Goal: Task Accomplishment & Management: Manage account settings

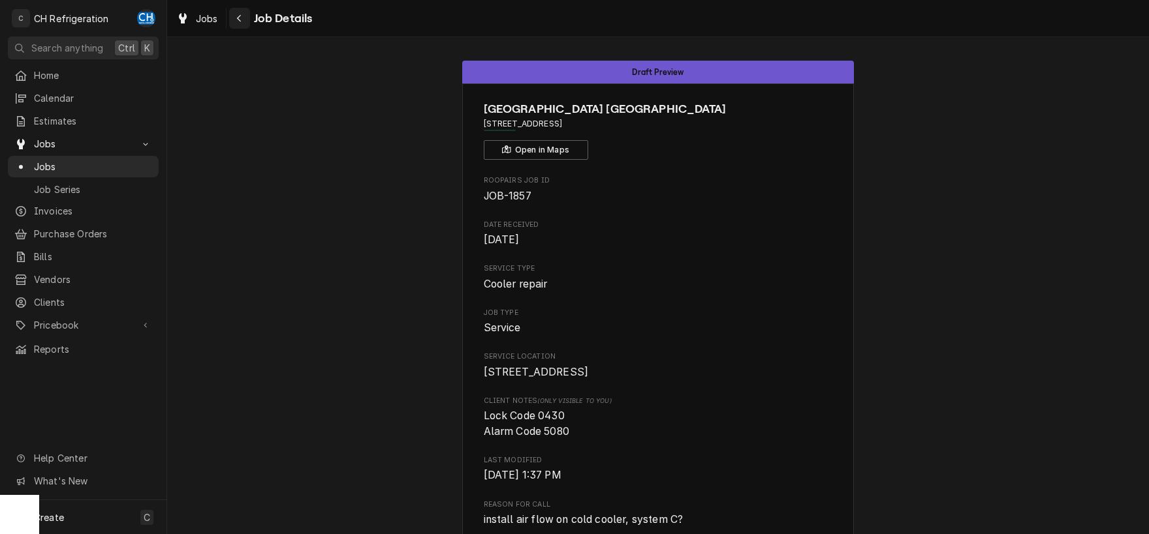
scroll to position [68, 0]
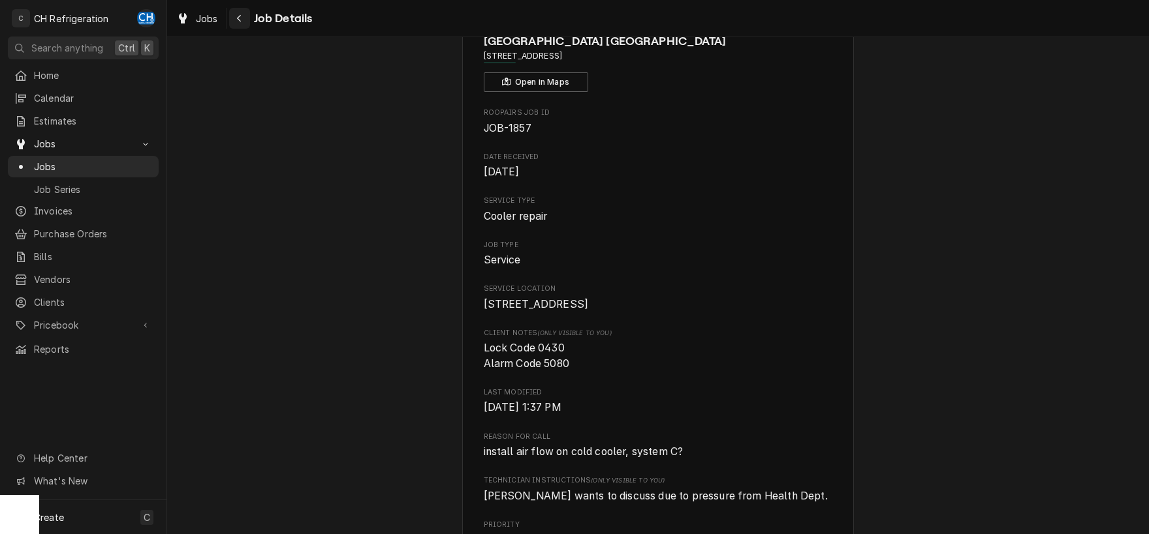
click at [234, 16] on div "Navigate back" at bounding box center [239, 18] width 13 height 13
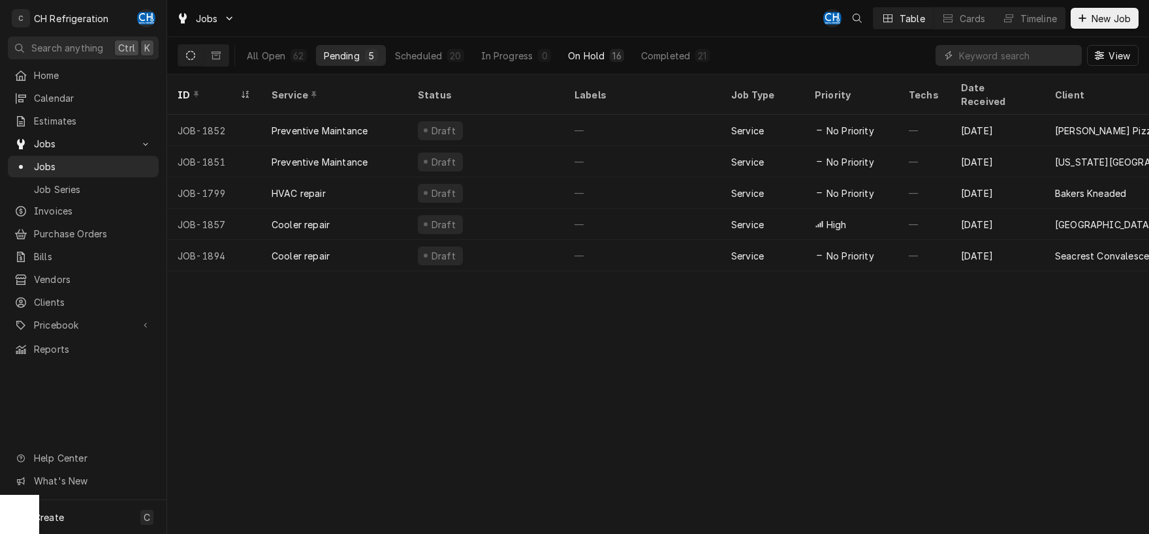
click at [599, 59] on div "On Hold" at bounding box center [586, 56] width 37 height 14
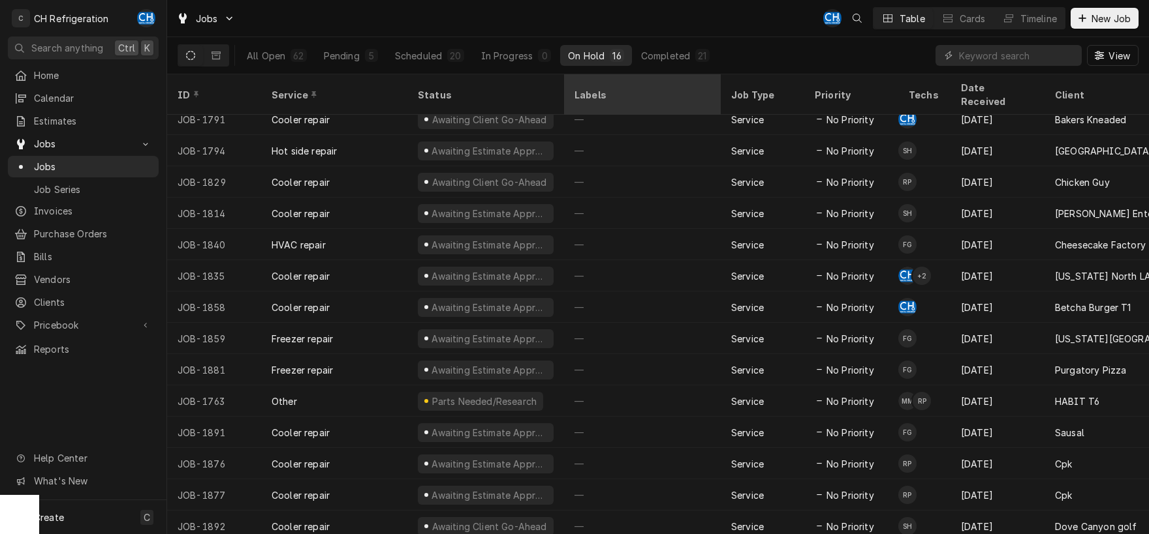
scroll to position [65, 0]
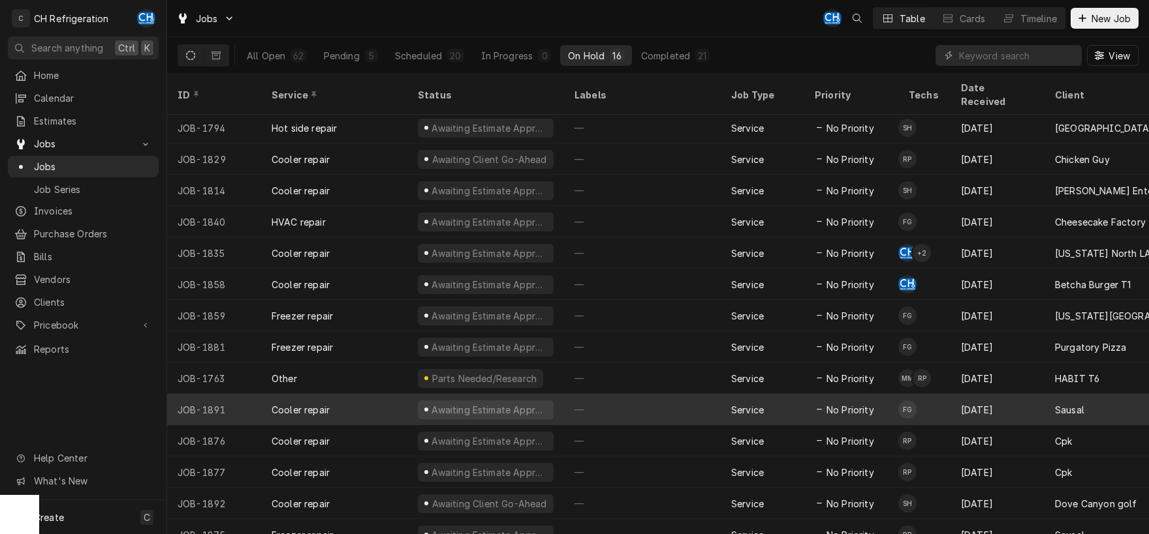
click at [640, 394] on div "—" at bounding box center [642, 409] width 157 height 31
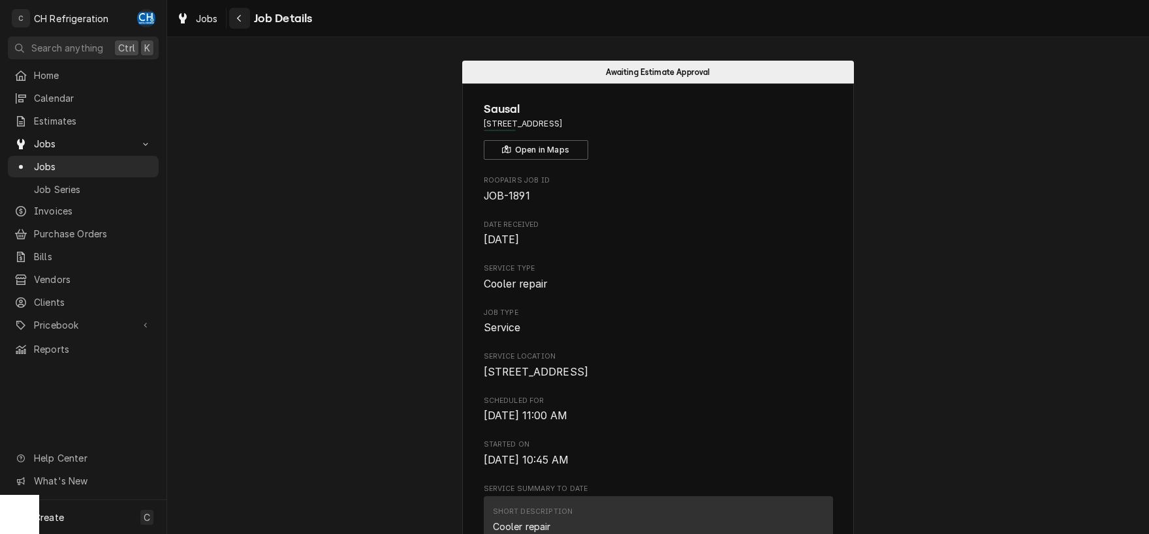
click at [243, 22] on div "Navigate back" at bounding box center [239, 18] width 13 height 13
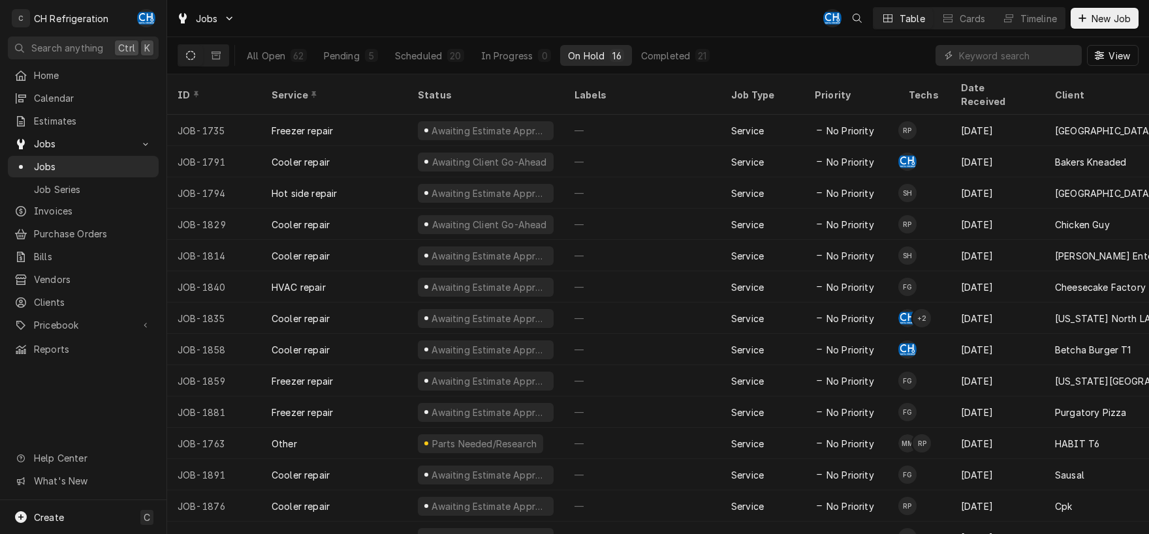
scroll to position [65, 0]
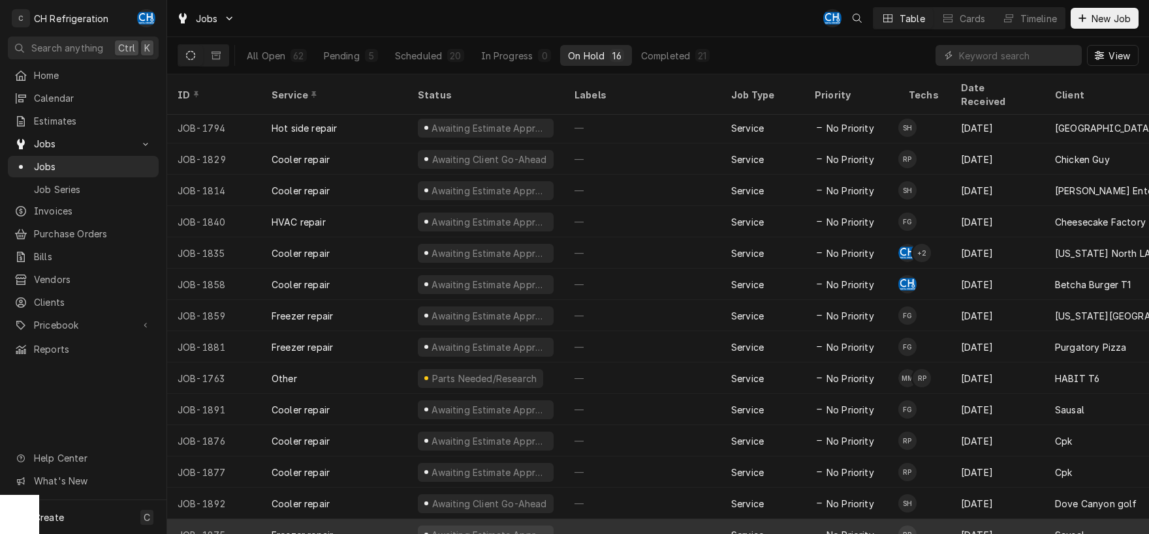
click at [581, 519] on div "—" at bounding box center [642, 534] width 157 height 31
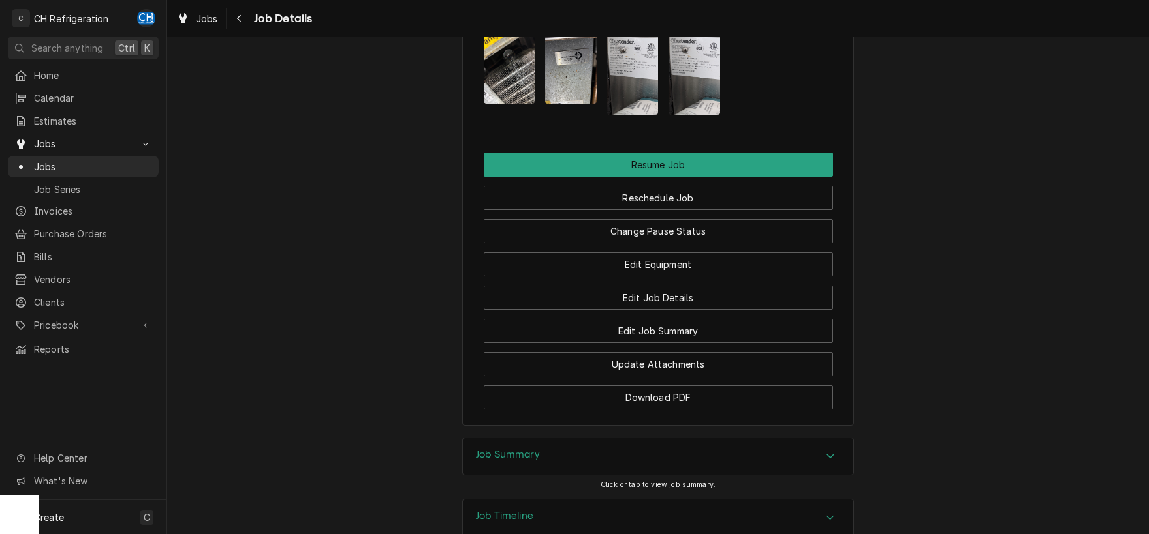
scroll to position [1313, 0]
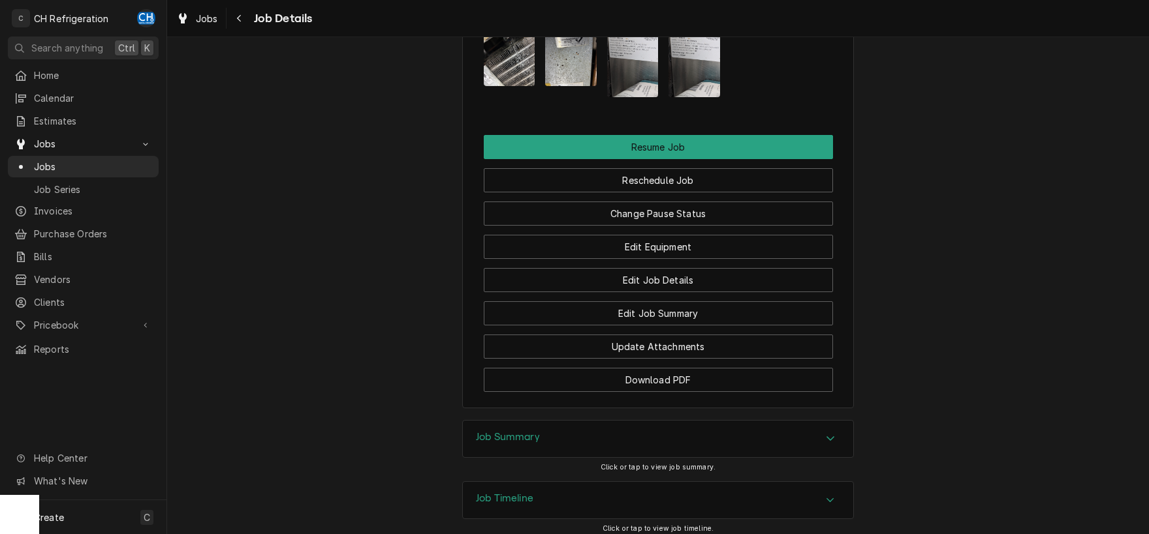
click at [826, 433] on icon "Accordion Header" at bounding box center [830, 438] width 9 height 10
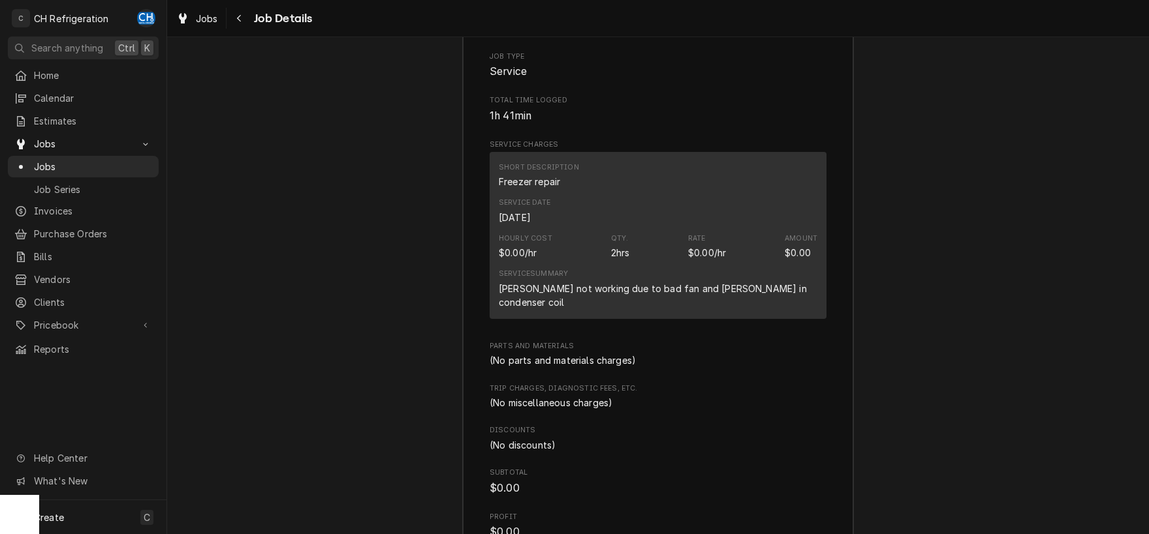
scroll to position [1909, 0]
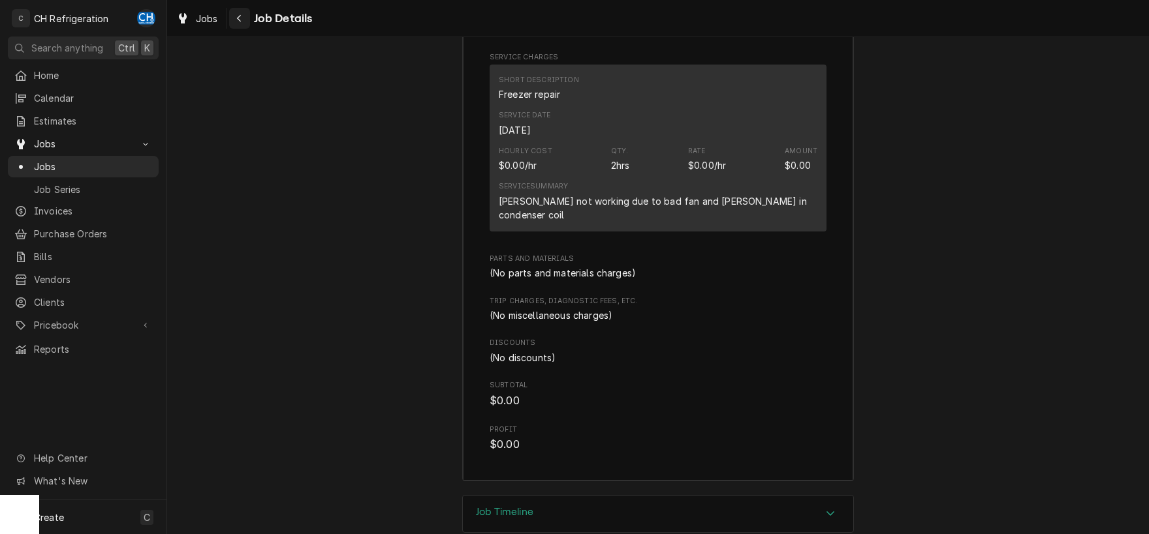
click at [243, 17] on div "Navigate back" at bounding box center [239, 18] width 13 height 13
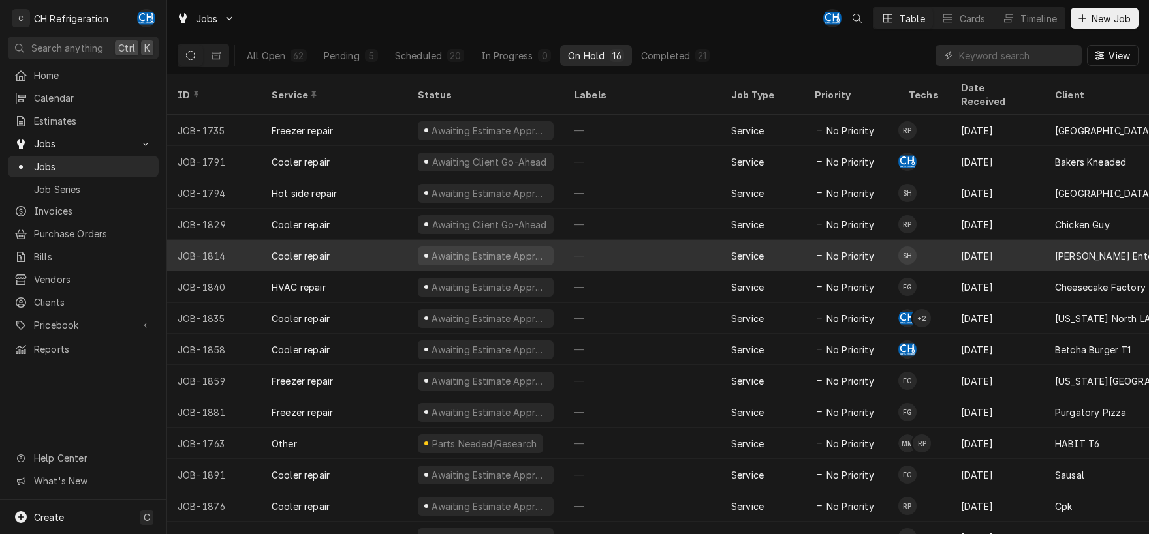
scroll to position [65, 0]
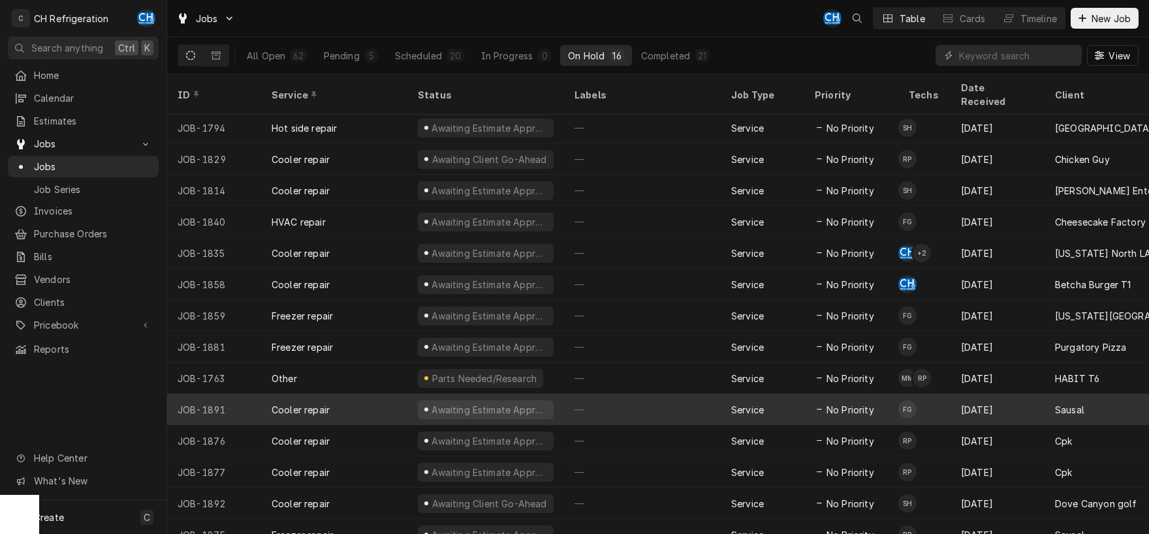
click at [661, 394] on div "—" at bounding box center [642, 409] width 157 height 31
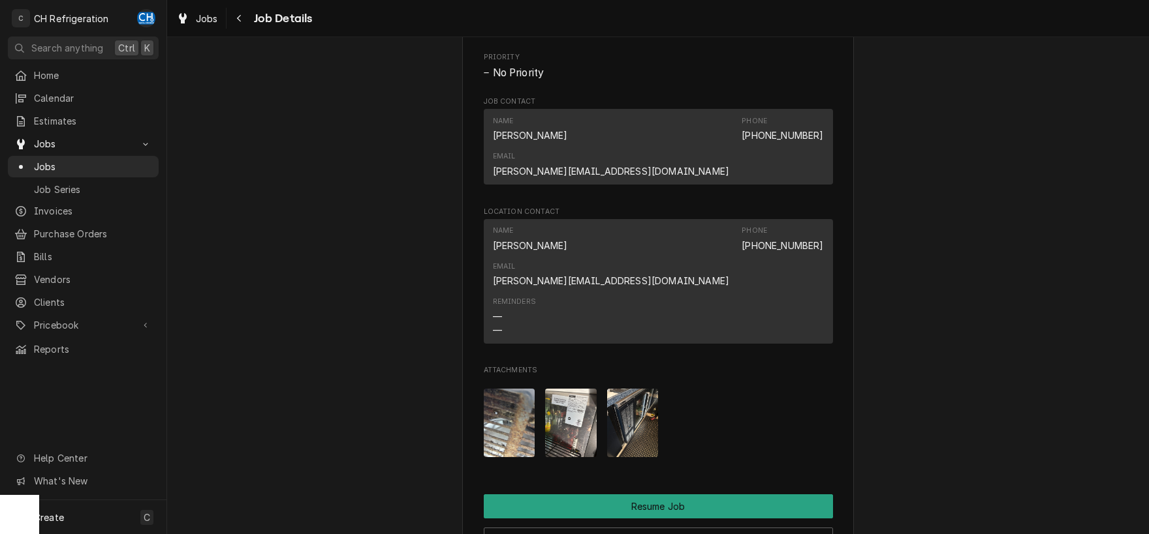
scroll to position [955, 0]
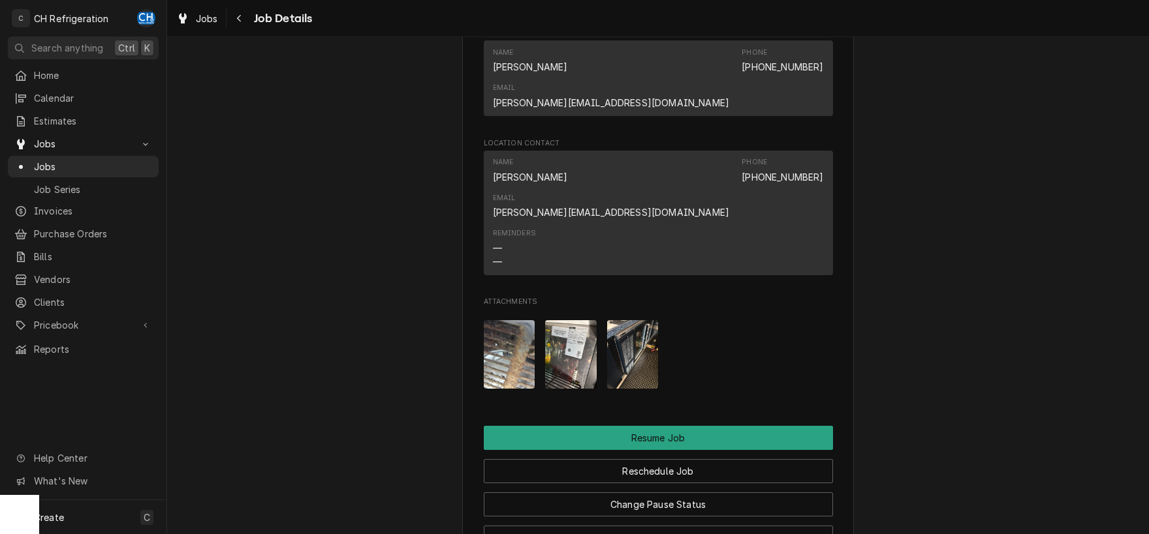
click at [565, 320] on img "Attachments" at bounding box center [571, 354] width 52 height 69
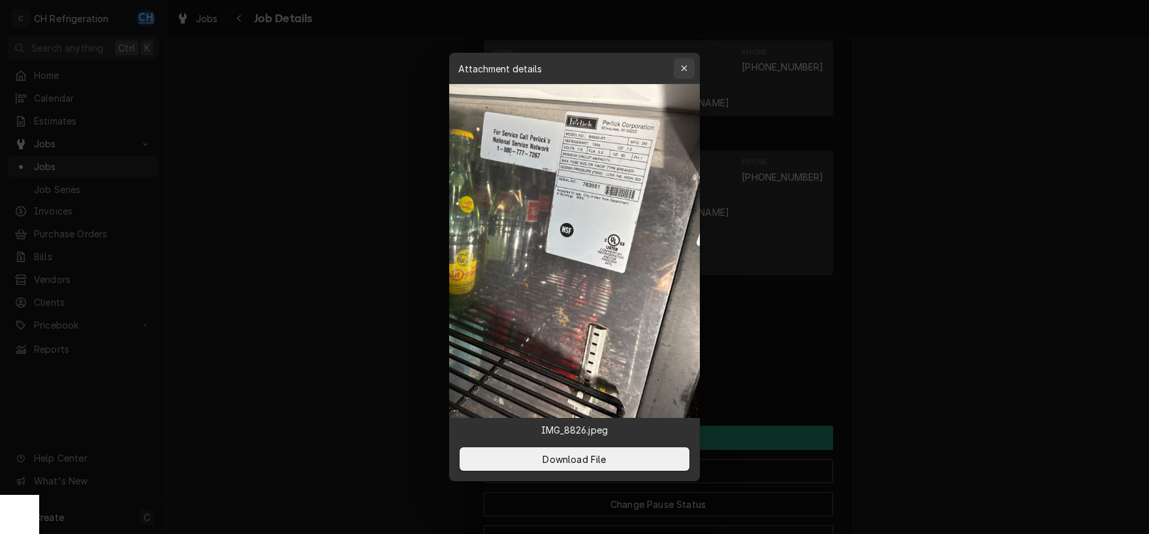
click at [687, 72] on div "button" at bounding box center [683, 68] width 13 height 13
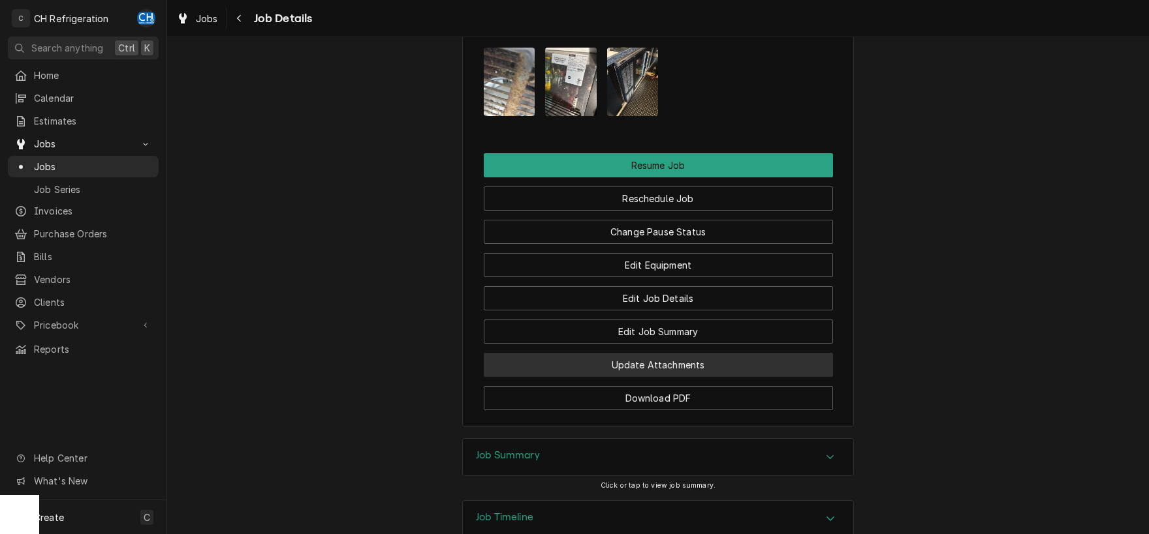
scroll to position [1260, 0]
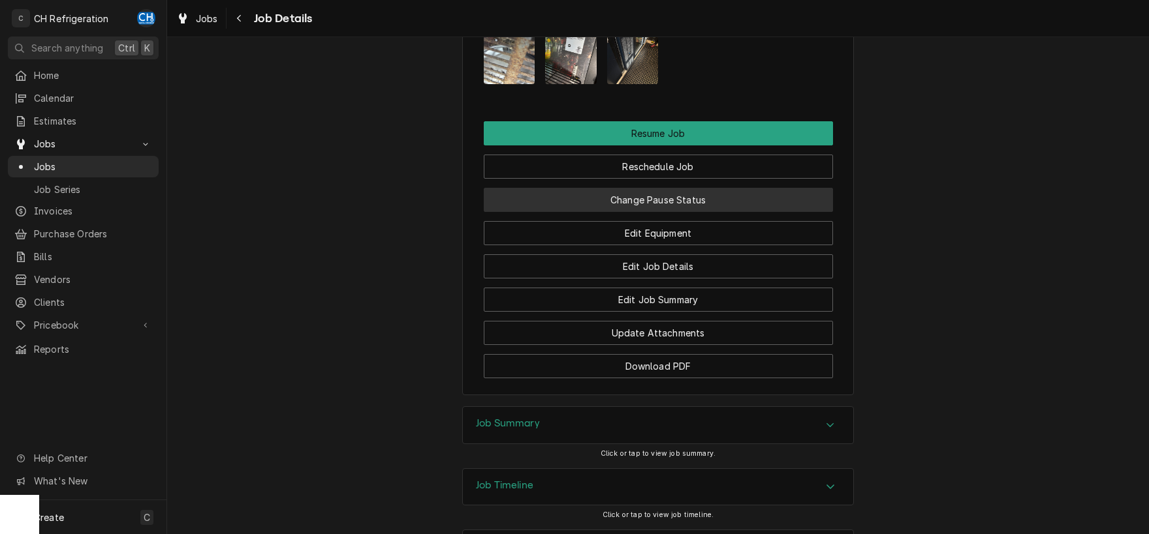
click at [659, 188] on button "Change Pause Status" at bounding box center [658, 200] width 349 height 24
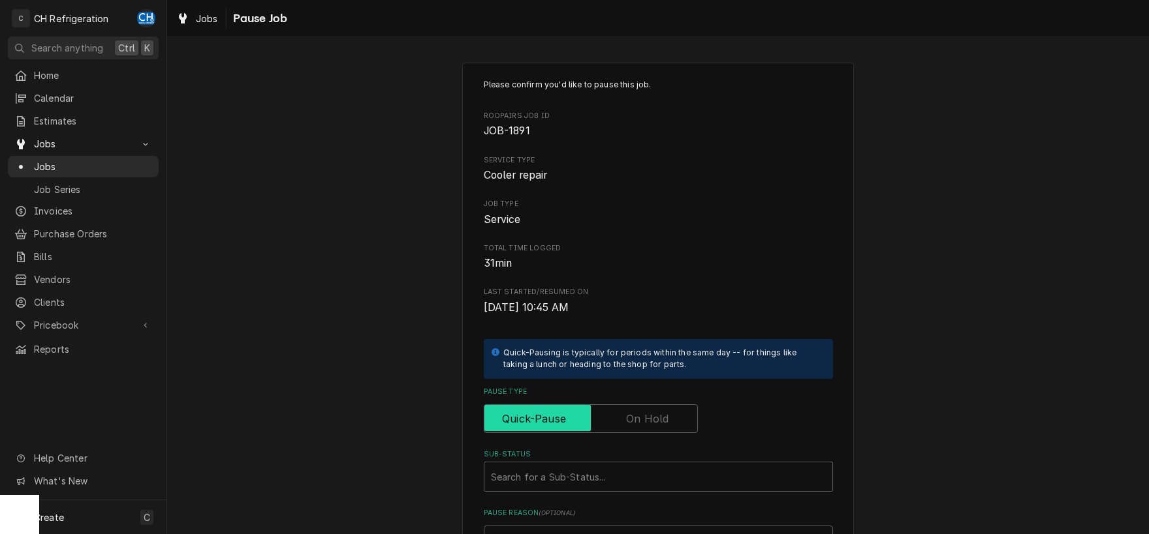
click at [677, 424] on input "Pause Type" at bounding box center [590, 419] width 202 height 29
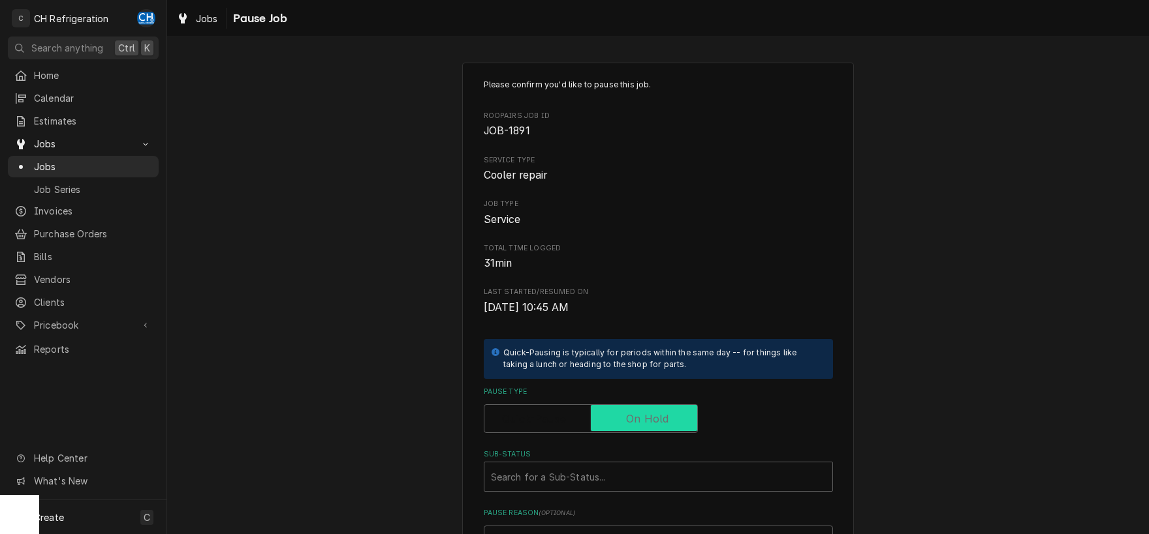
checkbox input "true"
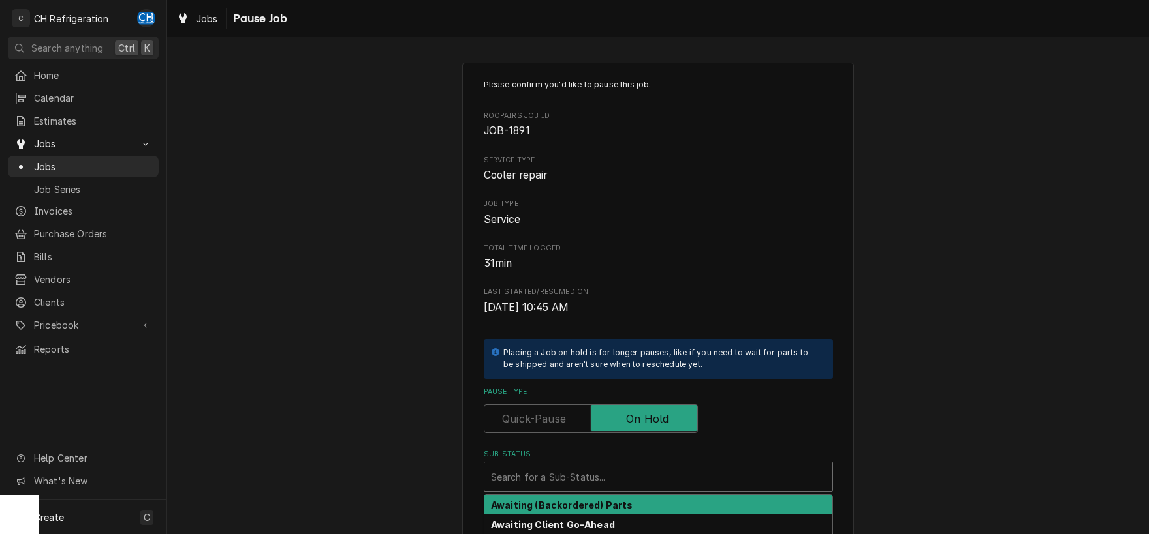
click at [660, 474] on div "Sub-Status" at bounding box center [658, 476] width 335 height 23
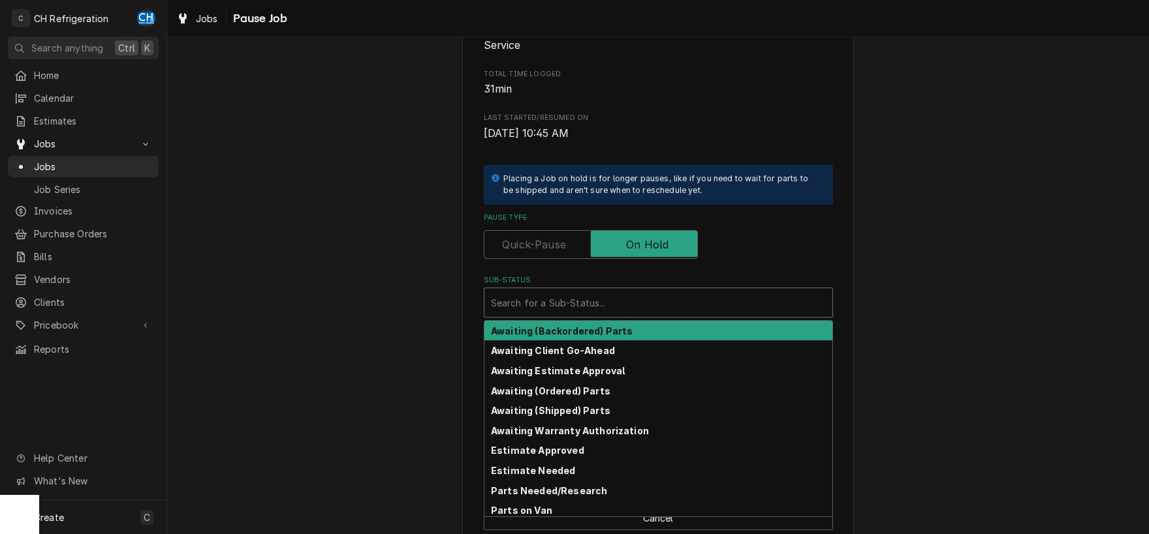
scroll to position [198, 0]
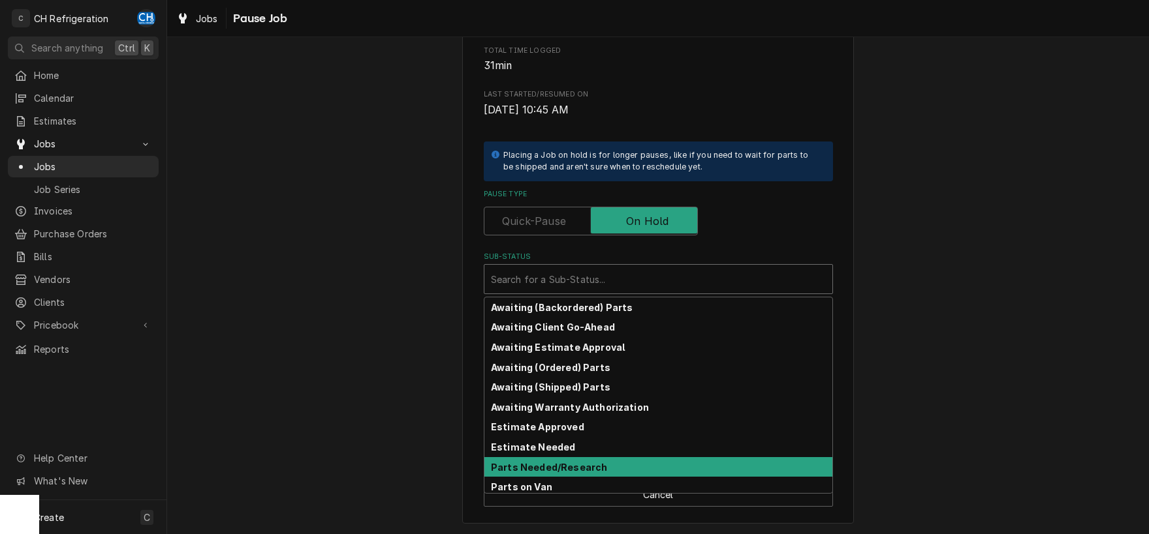
click at [552, 471] on strong "Parts Needed/Research" at bounding box center [549, 467] width 116 height 11
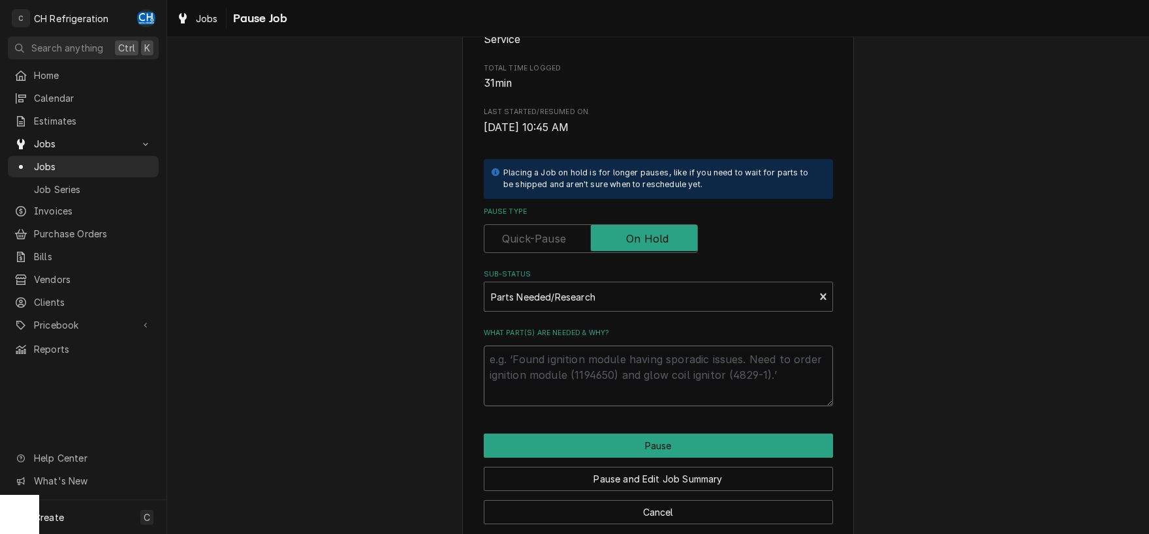
click at [587, 380] on textarea "What part(s) are needed & why?" at bounding box center [658, 376] width 349 height 61
type textarea "x"
type textarea "e"
type textarea "x"
type textarea "es"
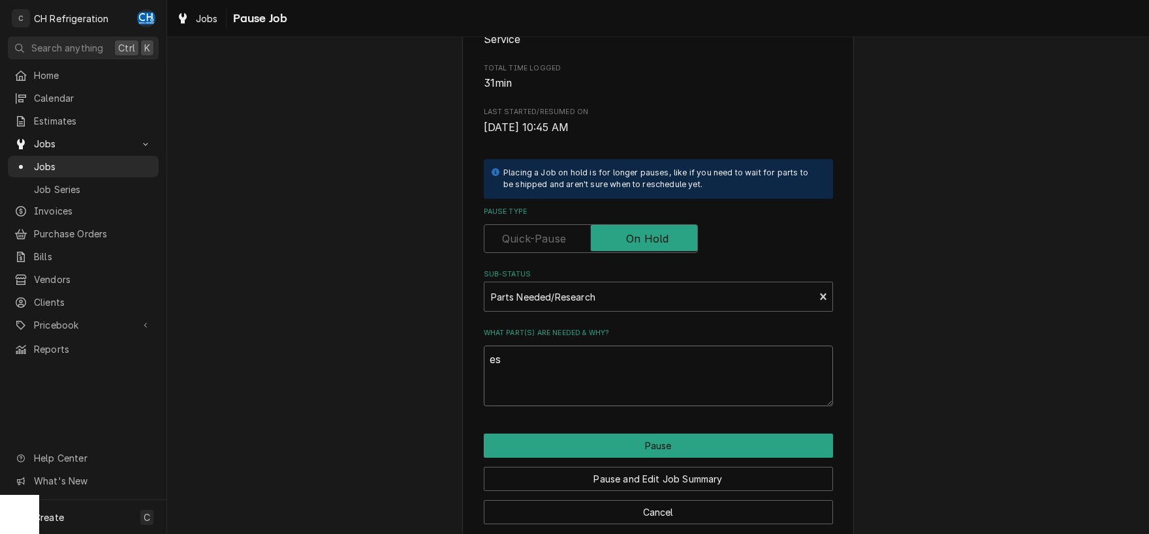
type textarea "x"
type textarea "est"
type textarea "x"
type textarea "esti"
type textarea "x"
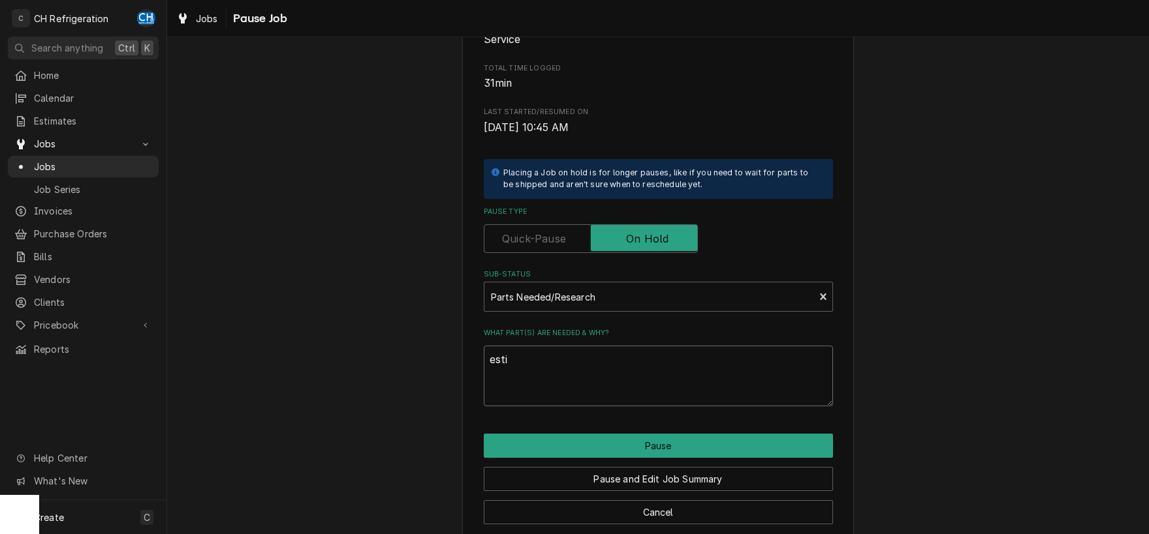
type textarea "estim"
type textarea "x"
type textarea "estima"
type textarea "x"
type textarea "estimat"
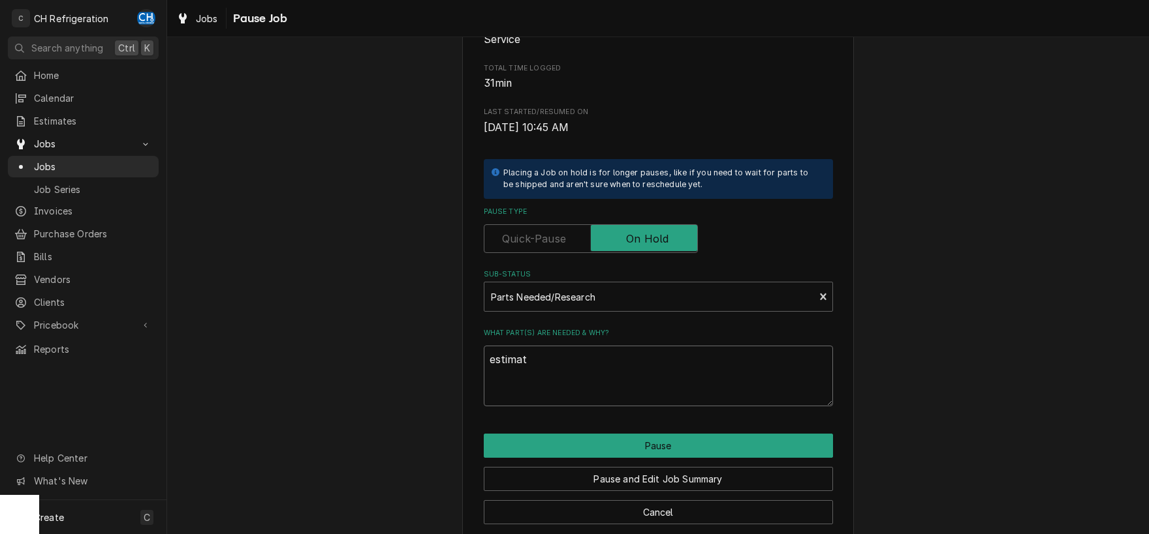
type textarea "x"
type textarea "estimate"
type textarea "x"
type textarea "estimate"
type textarea "x"
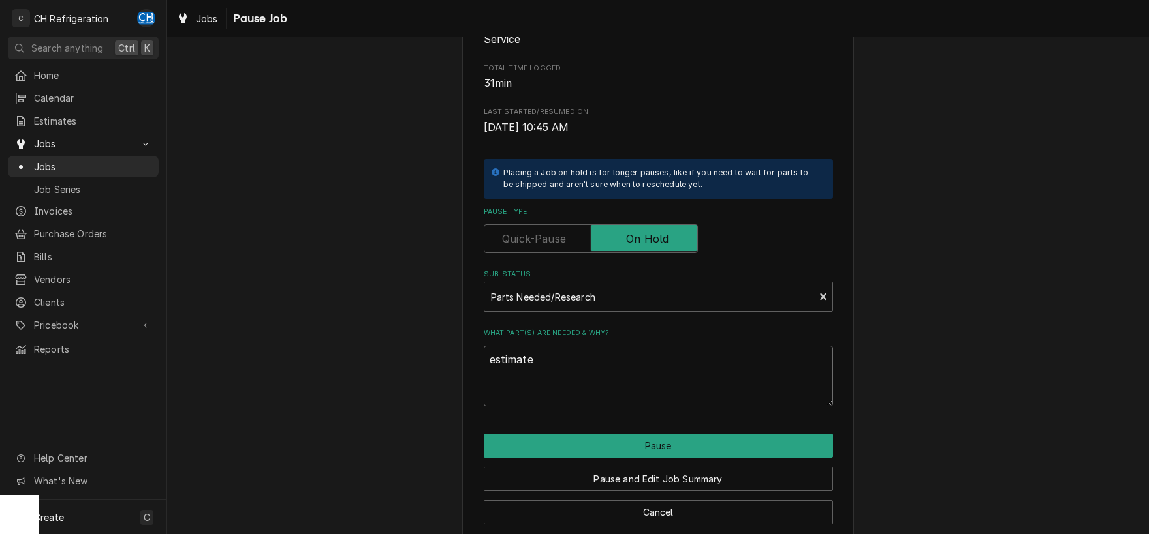
type textarea "estimate #"
type textarea "x"
type textarea "estimate #p"
type textarea "x"
type textarea "estimate #p1"
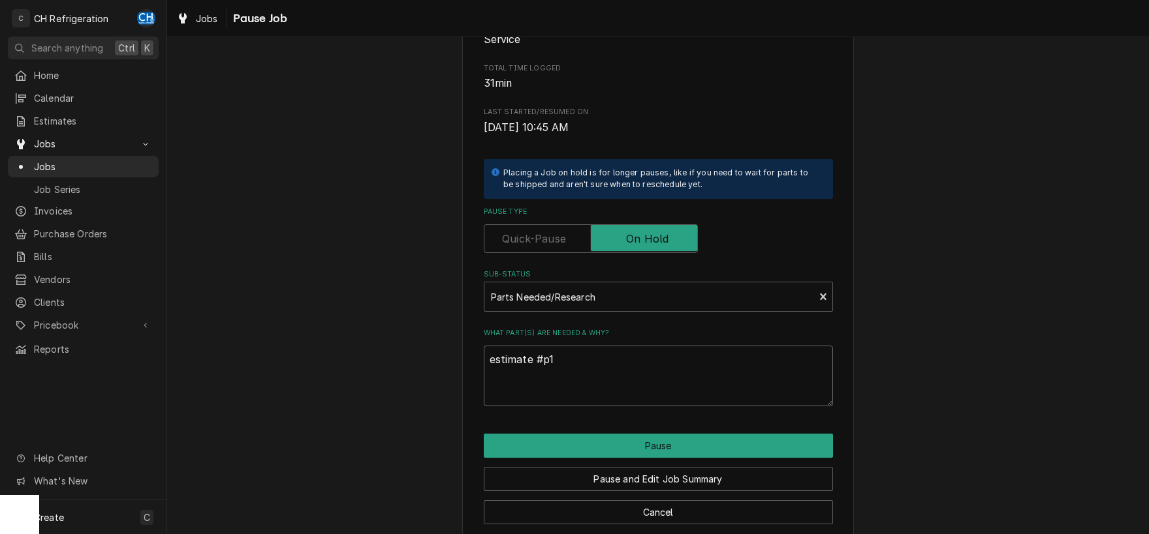
type textarea "x"
type textarea "estimate #p15"
type textarea "x"
type textarea "estimate #p154"
type textarea "x"
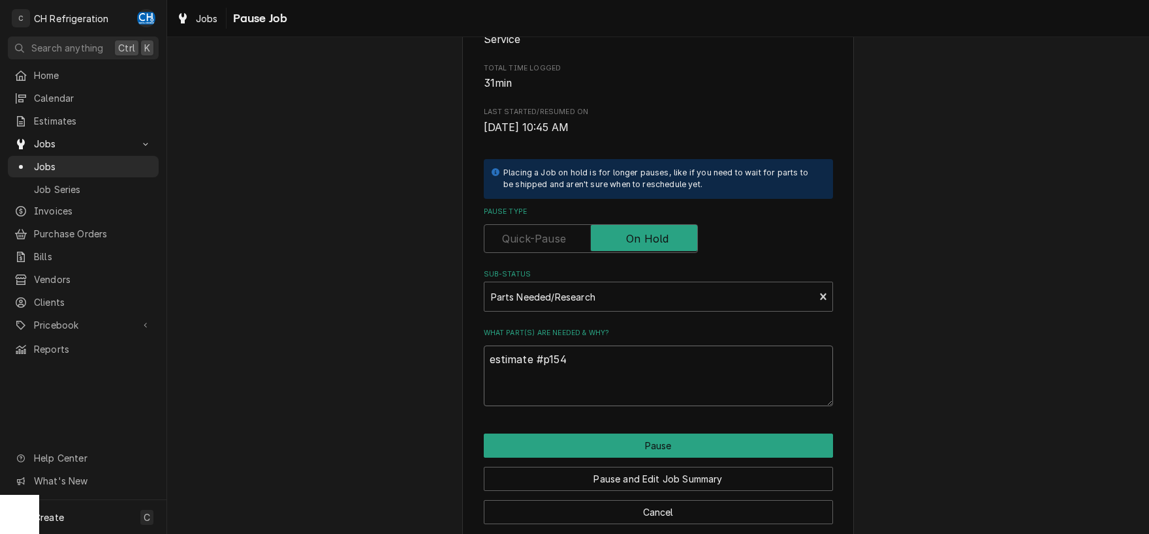
type textarea "estimate #p1540"
type textarea "x"
type textarea "estimate #p1540"
type textarea "x"
type textarea "estimate #p1540 a"
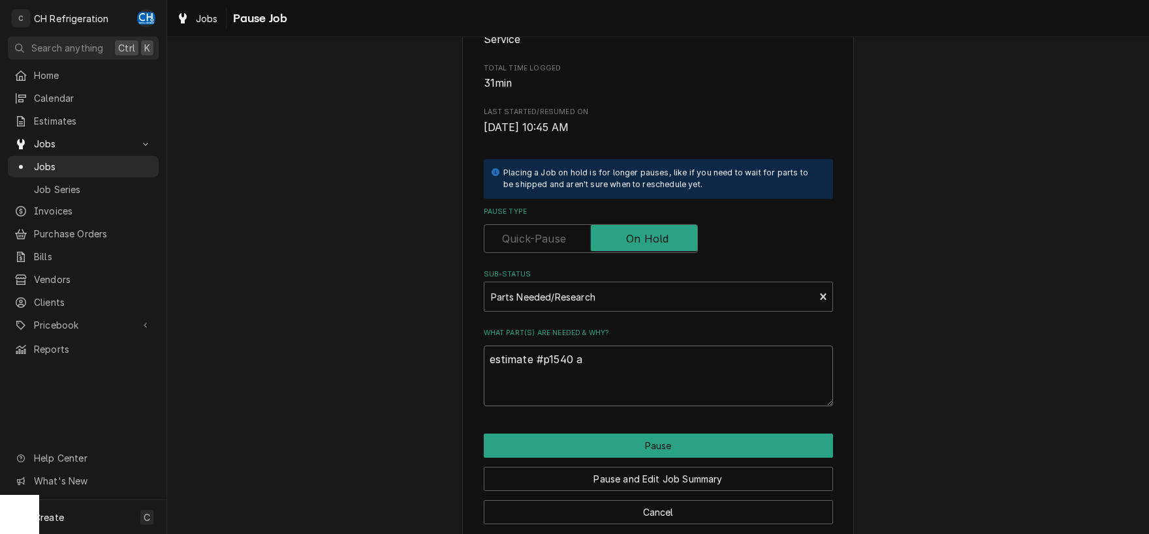
type textarea "x"
type textarea "estimate #p1540 ap"
type textarea "x"
type textarea "estimate #p1540 app"
type textarea "x"
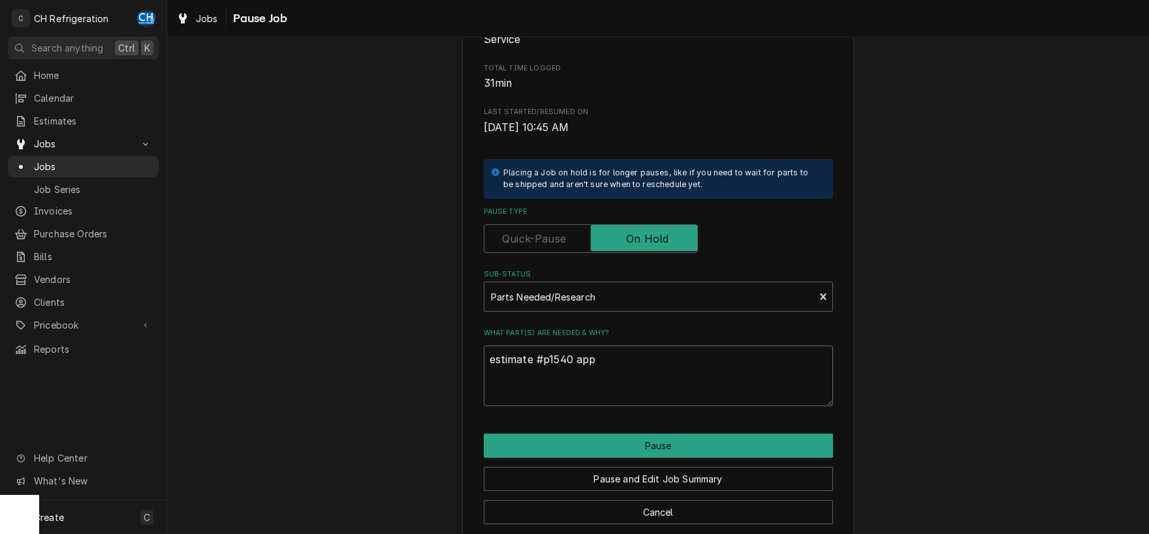
type textarea "estimate #p1540 appr"
type textarea "x"
type textarea "estimate #p1540 appro"
type textarea "x"
type textarea "estimate #p1540 approv"
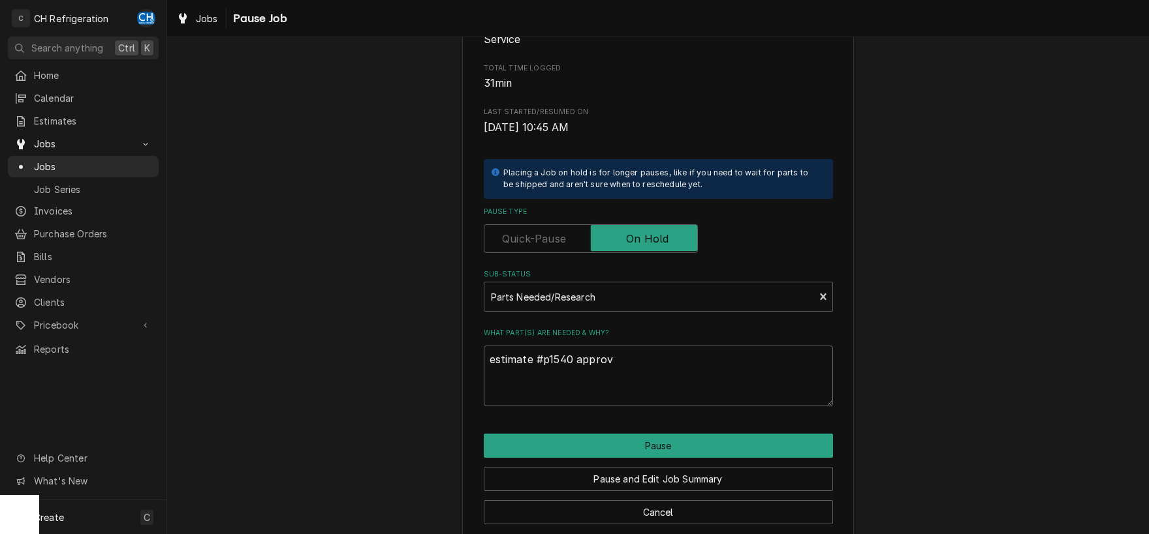
type textarea "x"
type textarea "estimate #p1540 approve"
type textarea "x"
type textarea "estimate #p1540 approved"
type textarea "x"
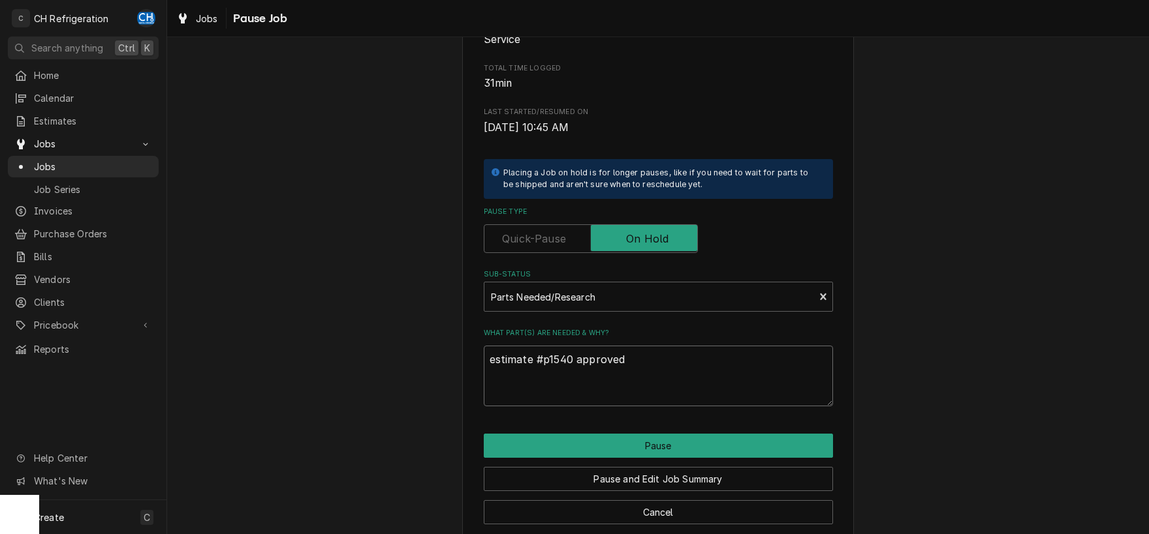
type textarea "estimate #p1540 approved"
type textarea "x"
type textarea "estimate #p1540 approved 9"
type textarea "x"
type textarea "estimate #p1540 approved 9/"
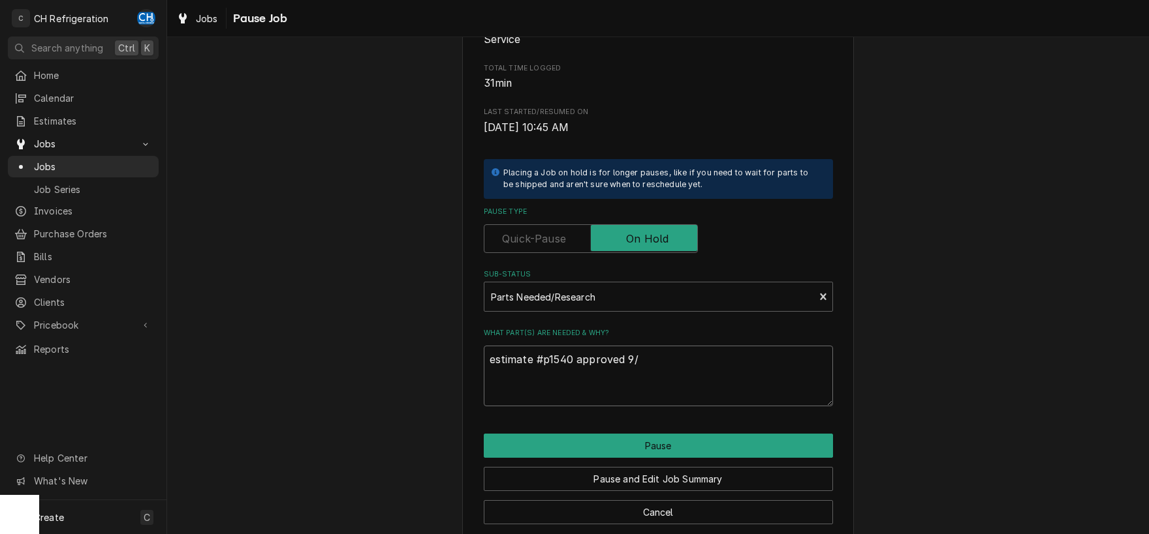
type textarea "x"
type textarea "estimate #p1540 approved 9/*"
type textarea "x"
type textarea "estimate #p1540 approved 9/"
type textarea "x"
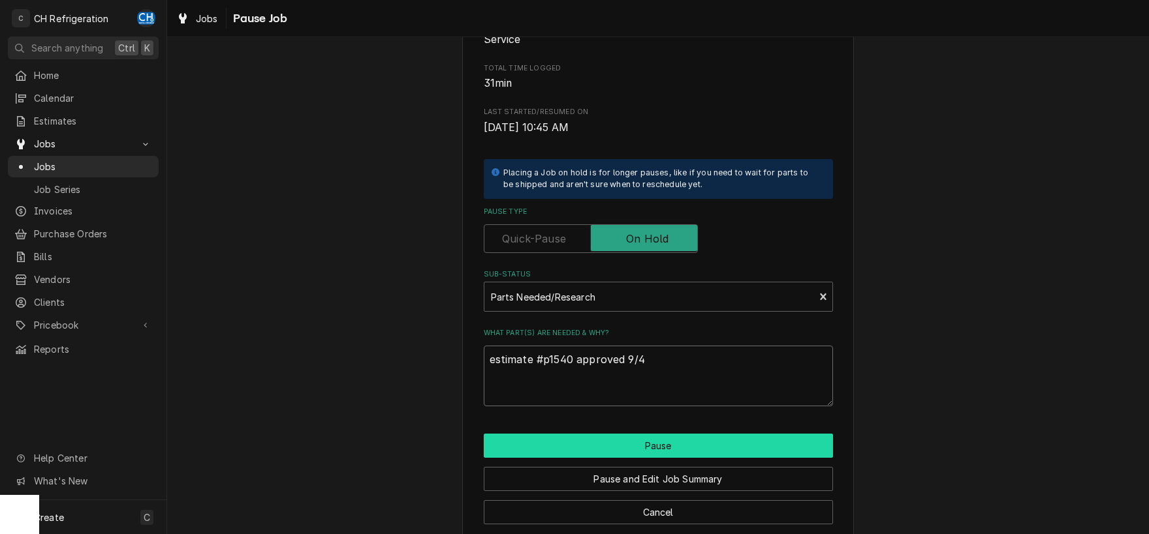
type textarea "estimate #p1540 approved 9/4"
click at [661, 443] on button "Pause" at bounding box center [658, 446] width 349 height 24
type textarea "x"
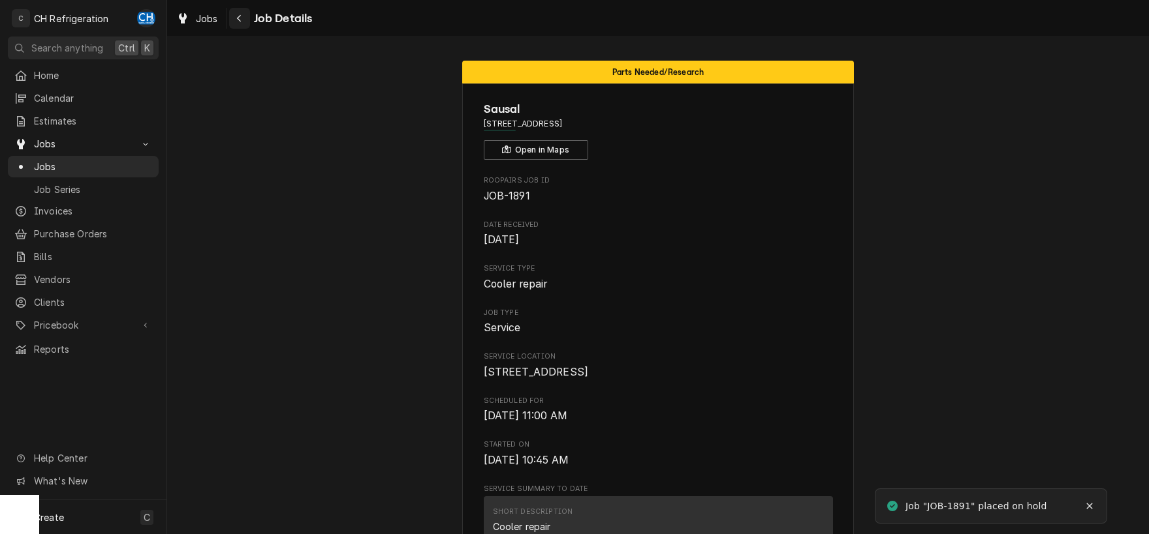
click at [238, 19] on icon "Navigate back" at bounding box center [239, 18] width 6 height 9
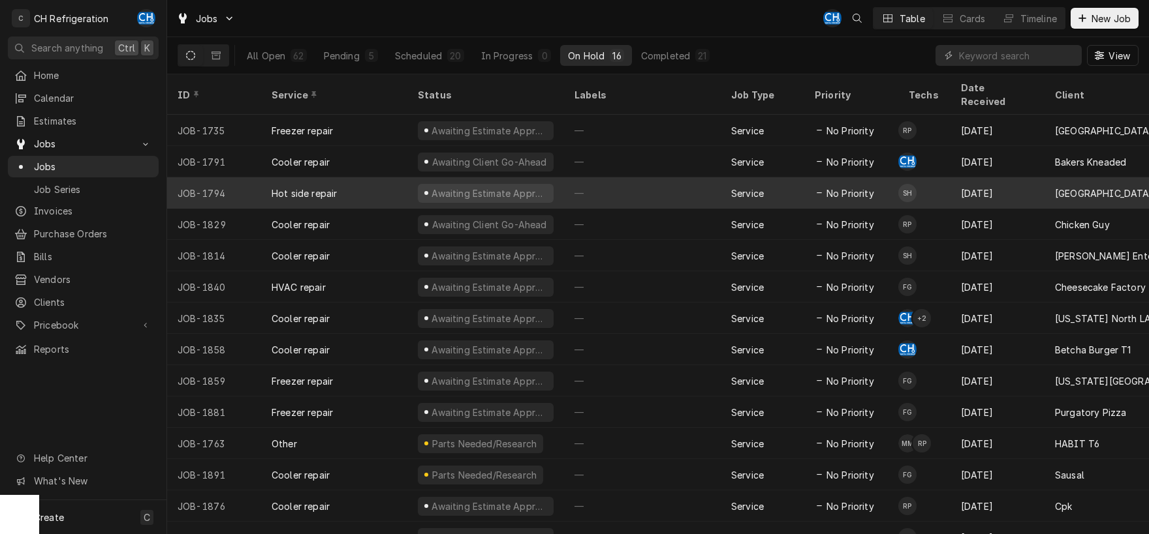
scroll to position [65, 0]
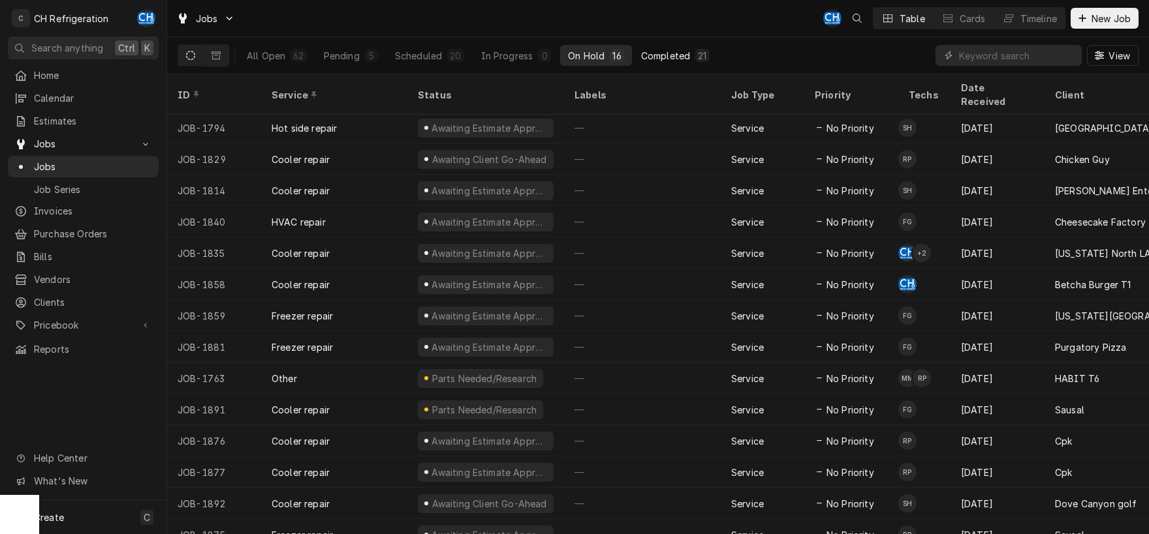
click at [654, 52] on div "Completed" at bounding box center [665, 56] width 49 height 14
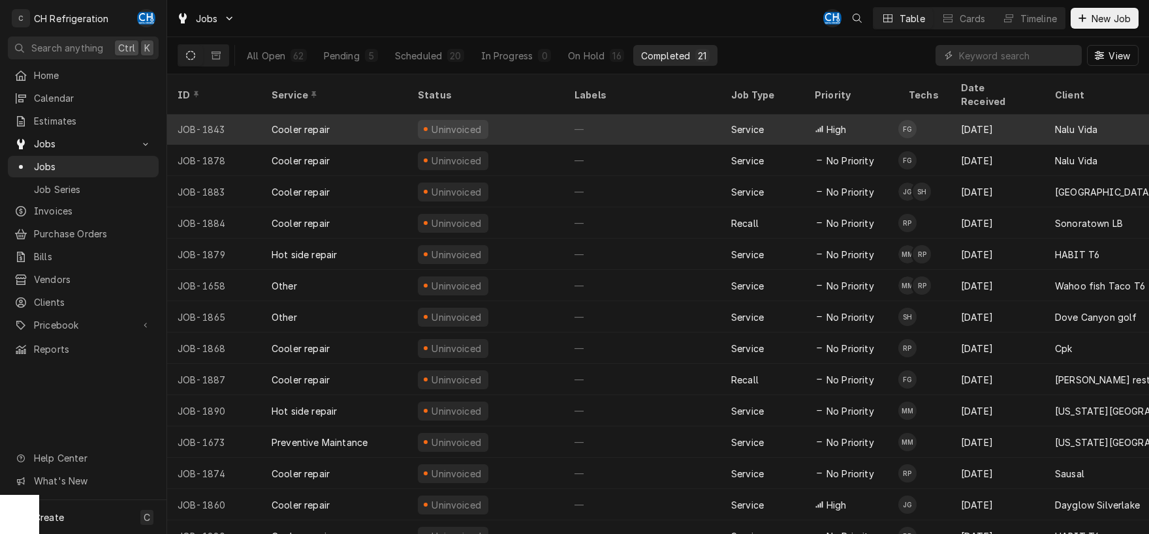
scroll to position [223, 0]
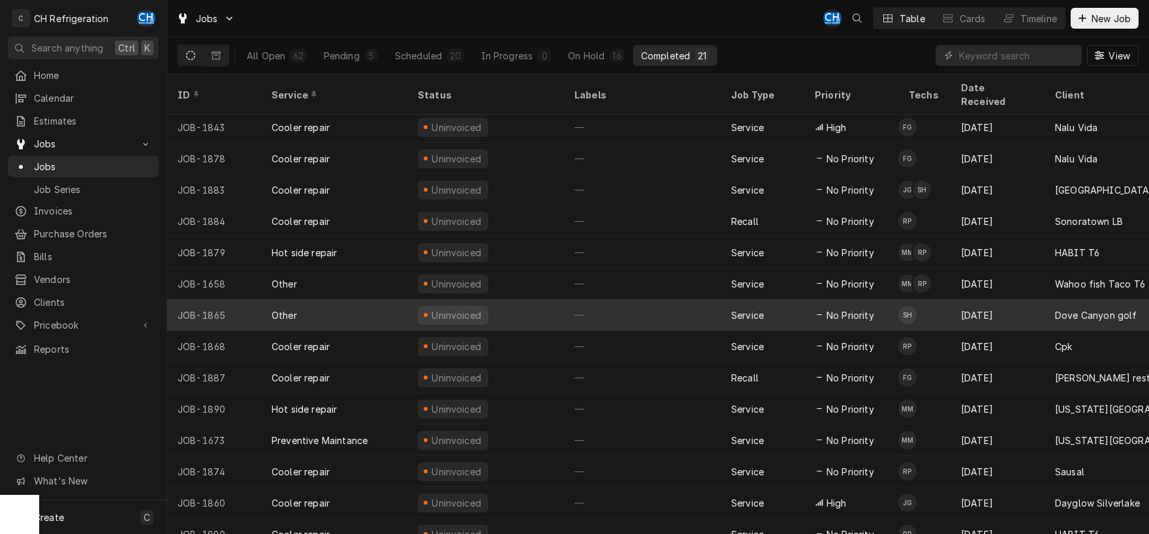
click at [637, 304] on div "—" at bounding box center [642, 315] width 157 height 31
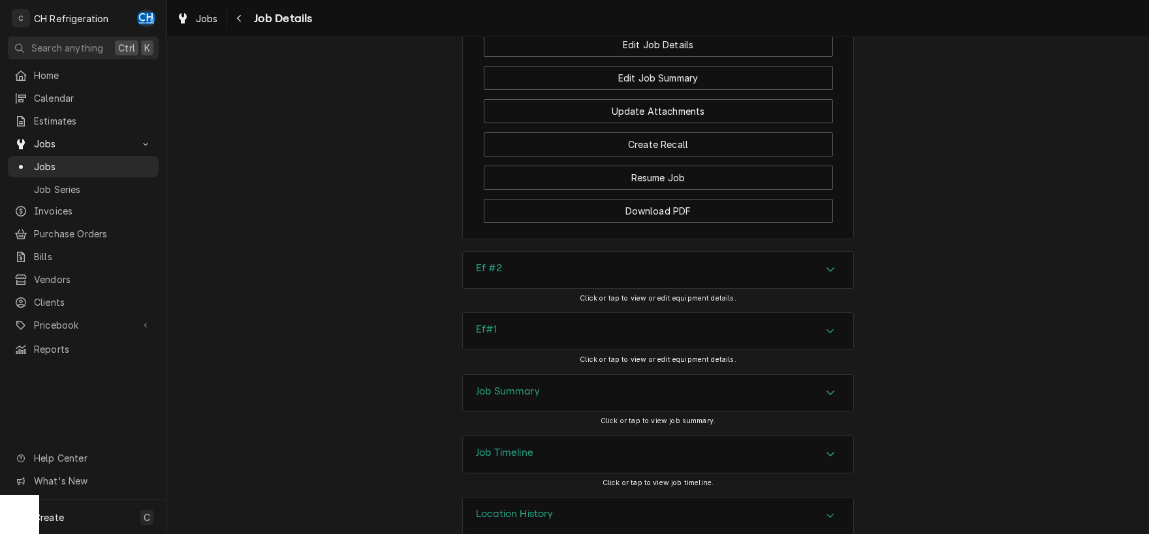
scroll to position [1242, 0]
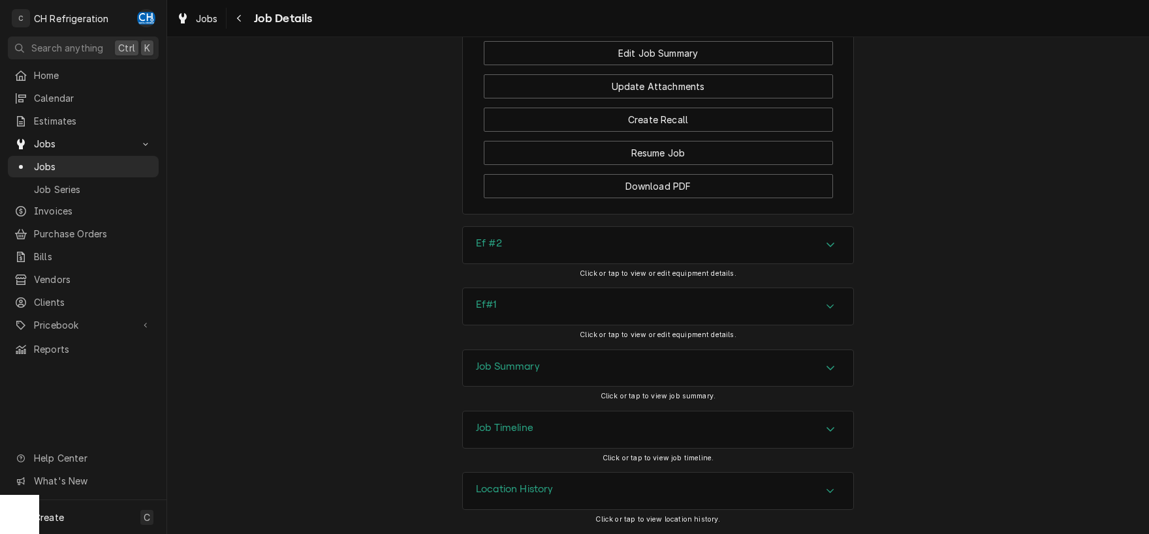
click at [839, 365] on div "Accordion Header" at bounding box center [830, 369] width 20 height 16
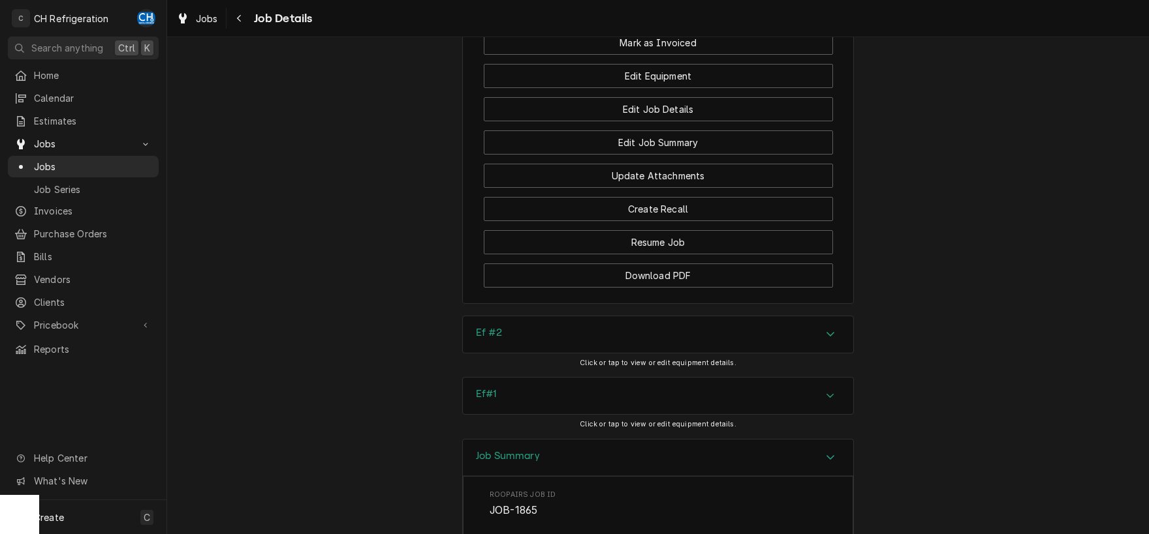
scroll to position [818, 0]
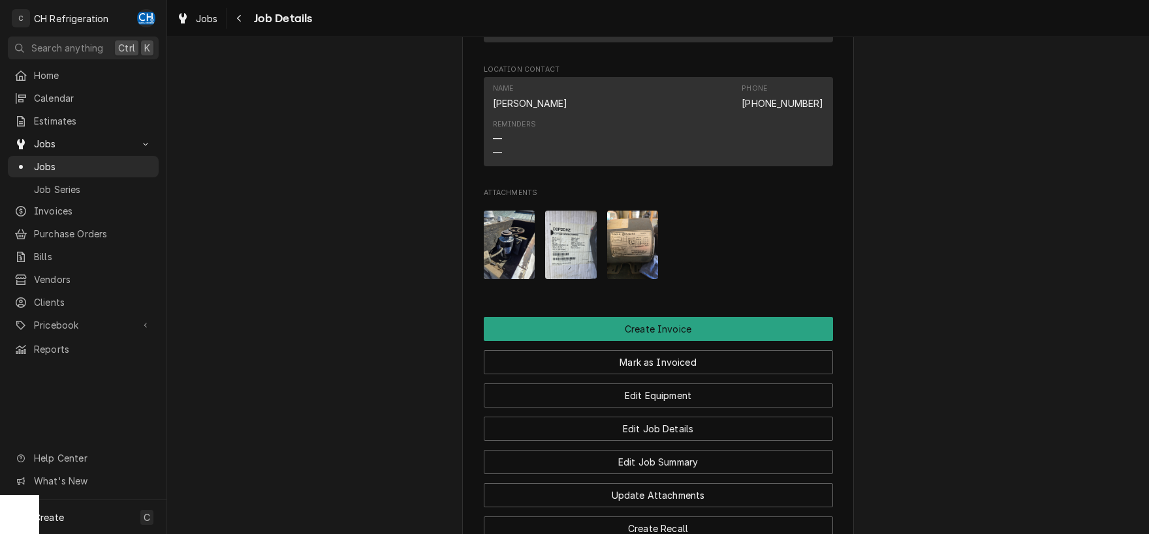
click at [634, 247] on img "Attachments" at bounding box center [633, 245] width 52 height 69
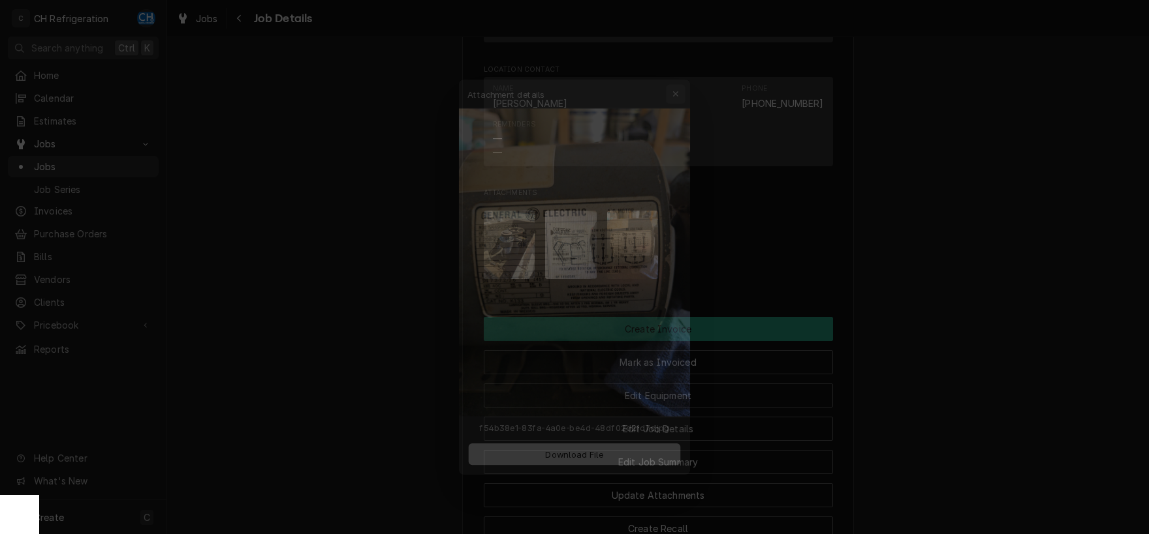
click at [682, 72] on icon "button" at bounding box center [684, 68] width 7 height 9
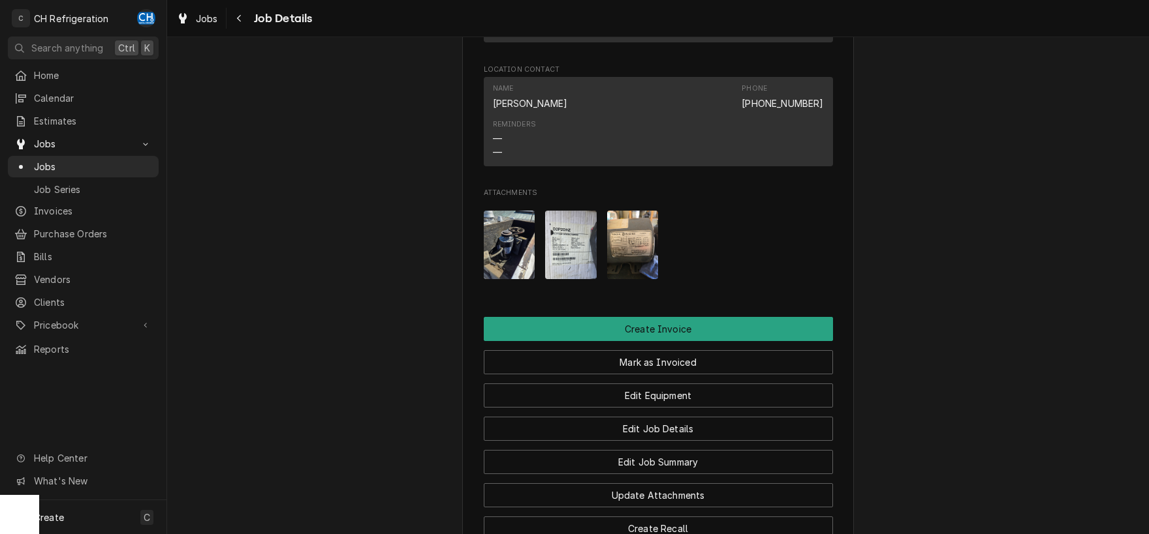
click at [576, 245] on img "Attachments" at bounding box center [571, 245] width 52 height 69
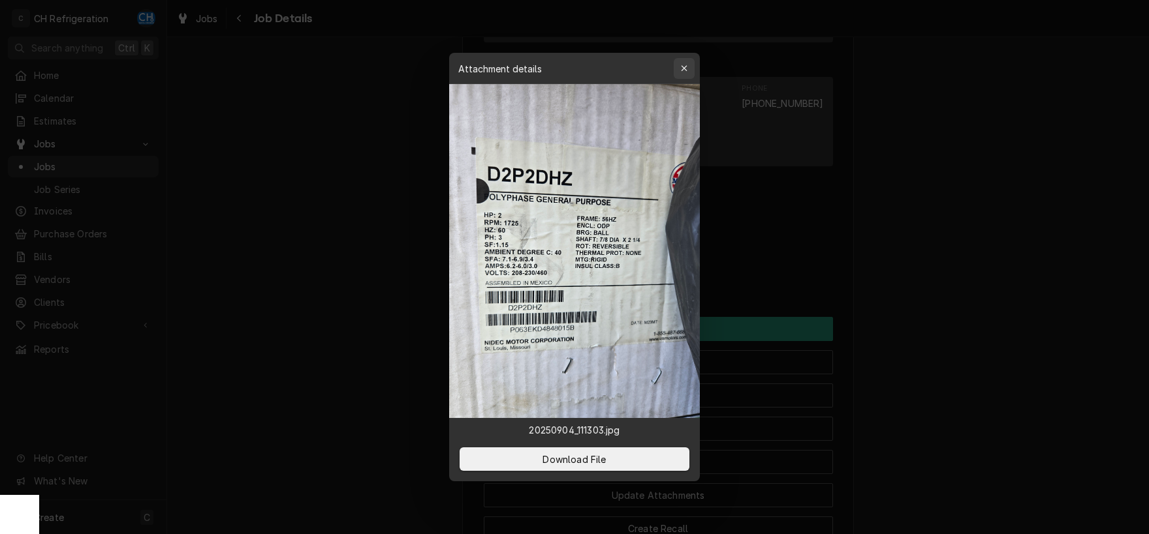
click at [683, 61] on button "button" at bounding box center [684, 68] width 21 height 21
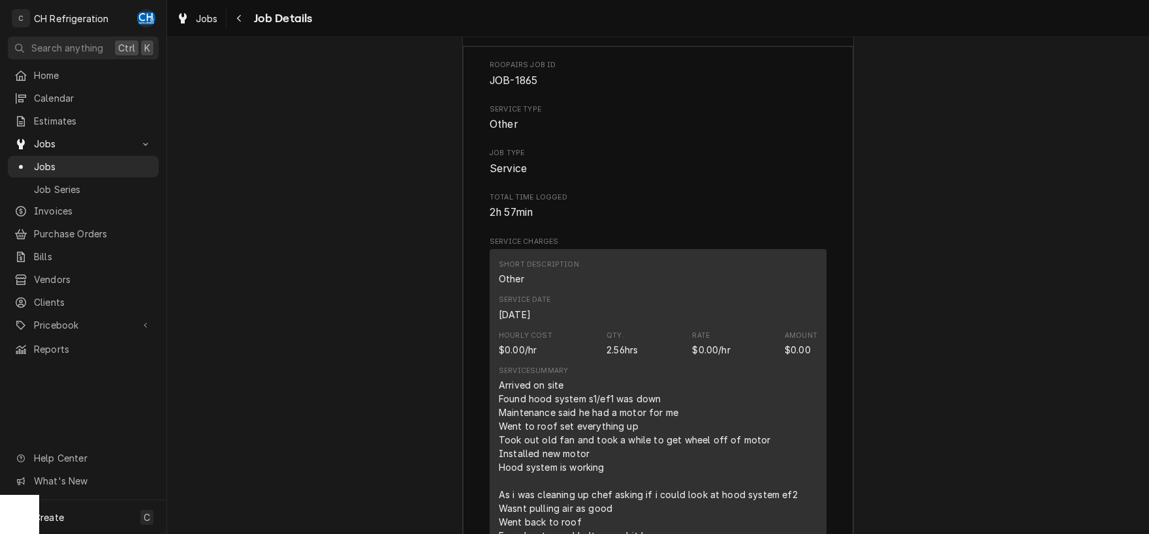
scroll to position [1773, 0]
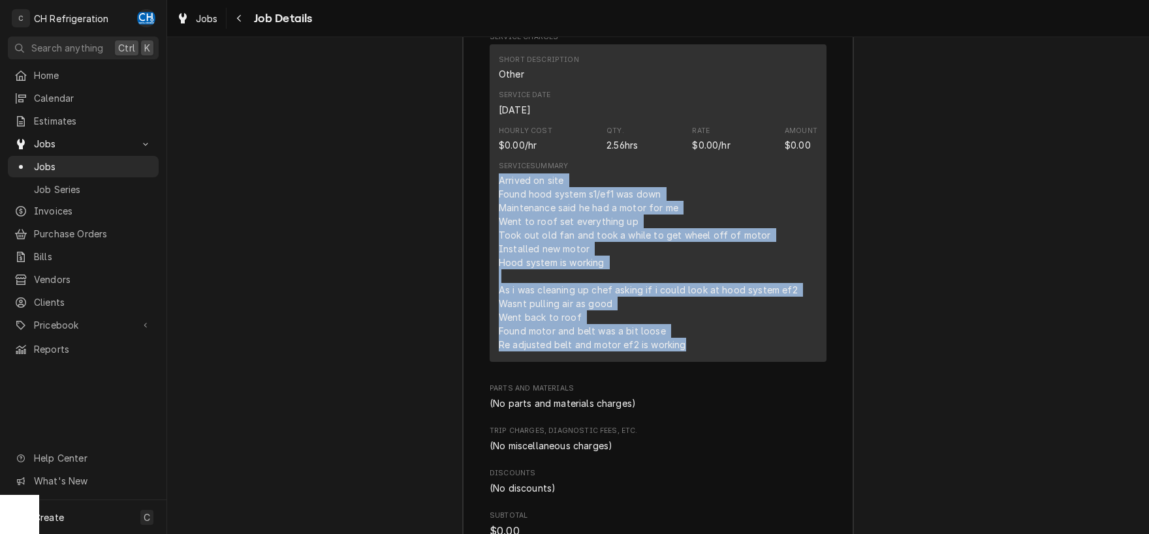
drag, startPoint x: 499, startPoint y: 193, endPoint x: 696, endPoint y: 356, distance: 255.4
click at [696, 352] on div "Arrived on site Found hood system s1/ef1 was down Maintenance said he had a mot…" at bounding box center [650, 263] width 302 height 178
copy div "Arrived on site Found hood system s1/ef1 was down Maintenance said he had a mot…"
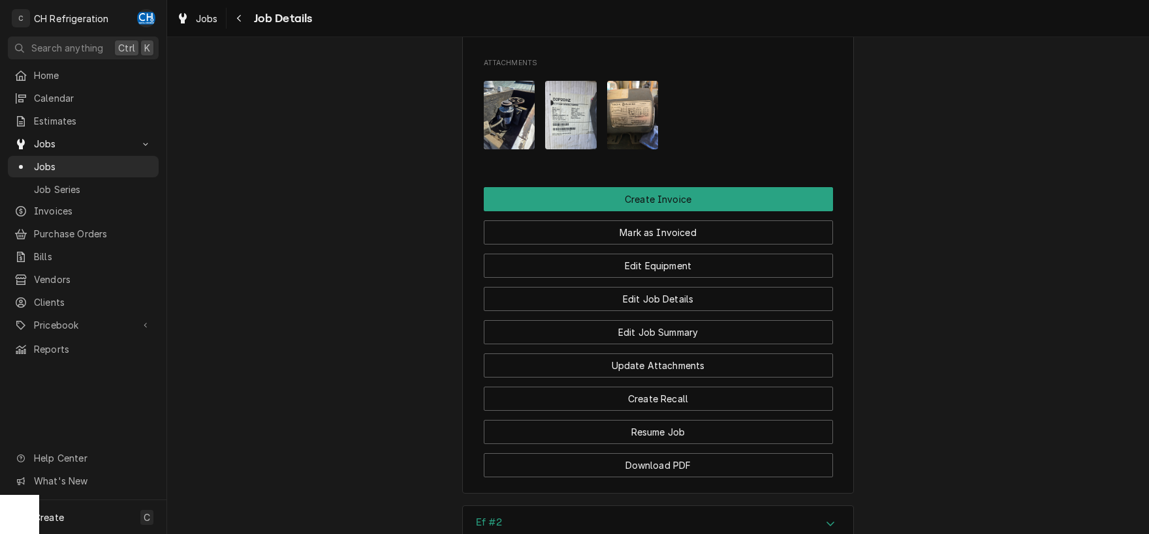
scroll to position [886, 0]
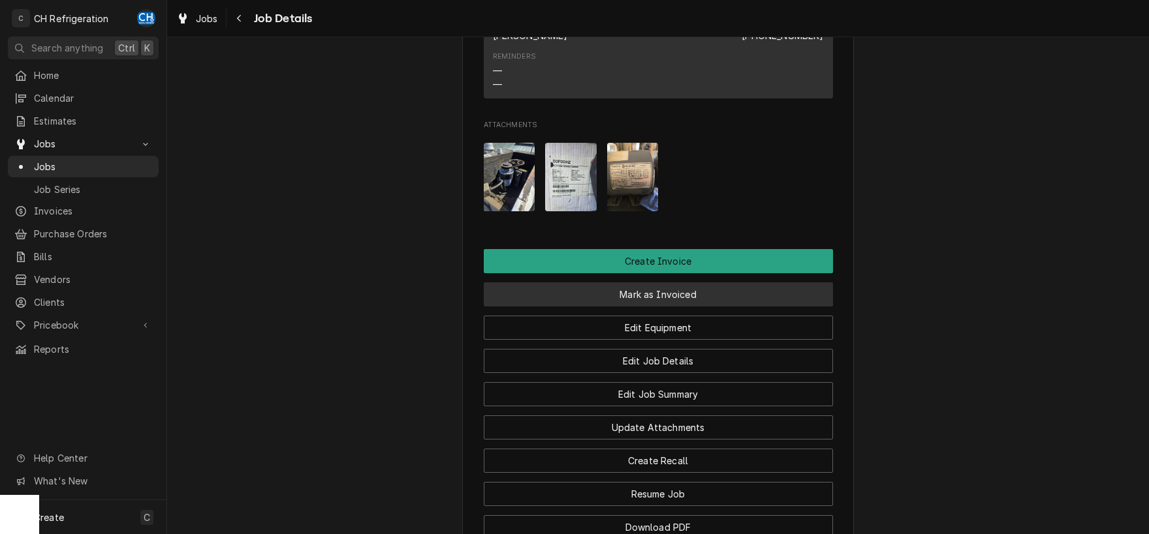
click at [730, 307] on button "Mark as Invoiced" at bounding box center [658, 295] width 349 height 24
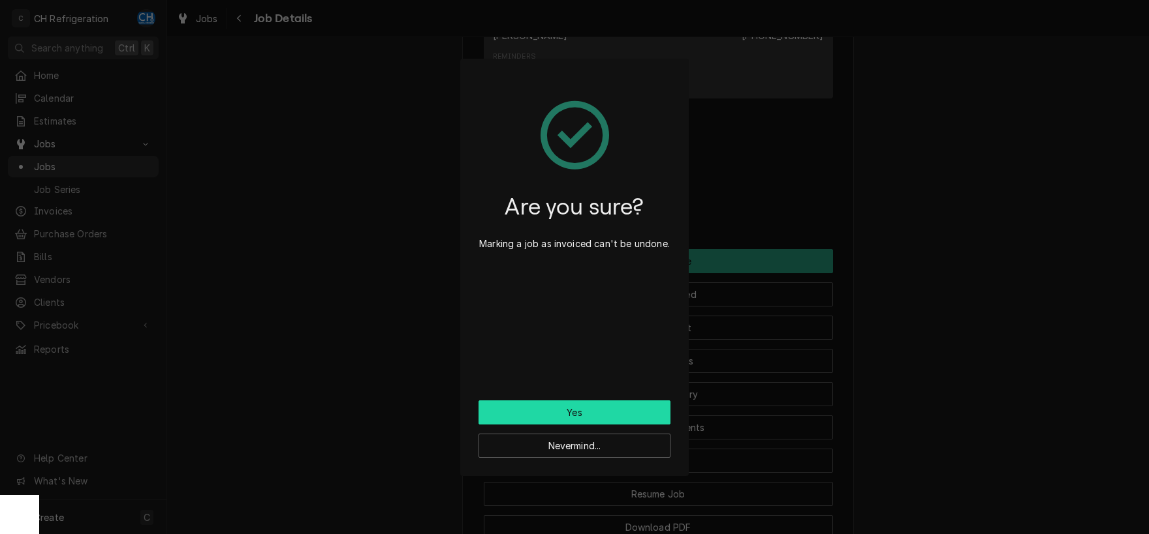
click at [577, 412] on button "Yes" at bounding box center [574, 413] width 192 height 24
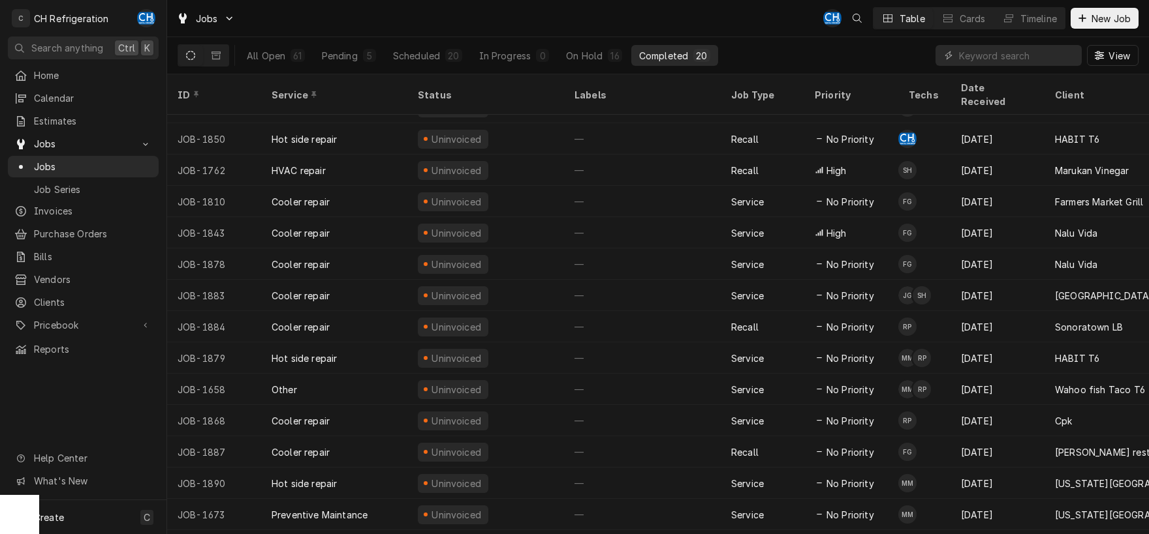
scroll to position [129, 0]
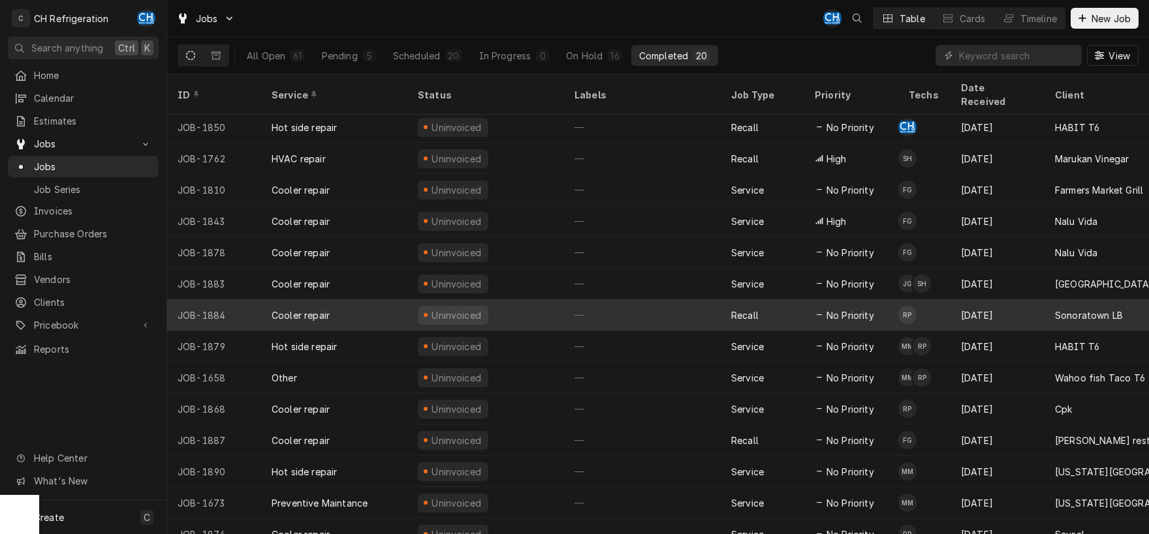
click at [629, 305] on div "—" at bounding box center [642, 315] width 157 height 31
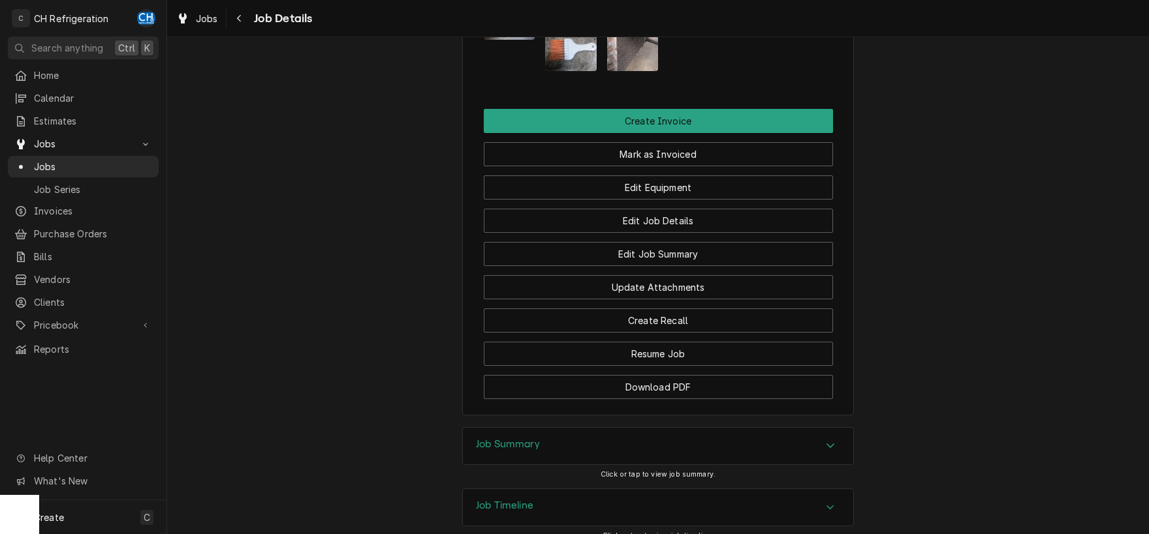
scroll to position [1183, 0]
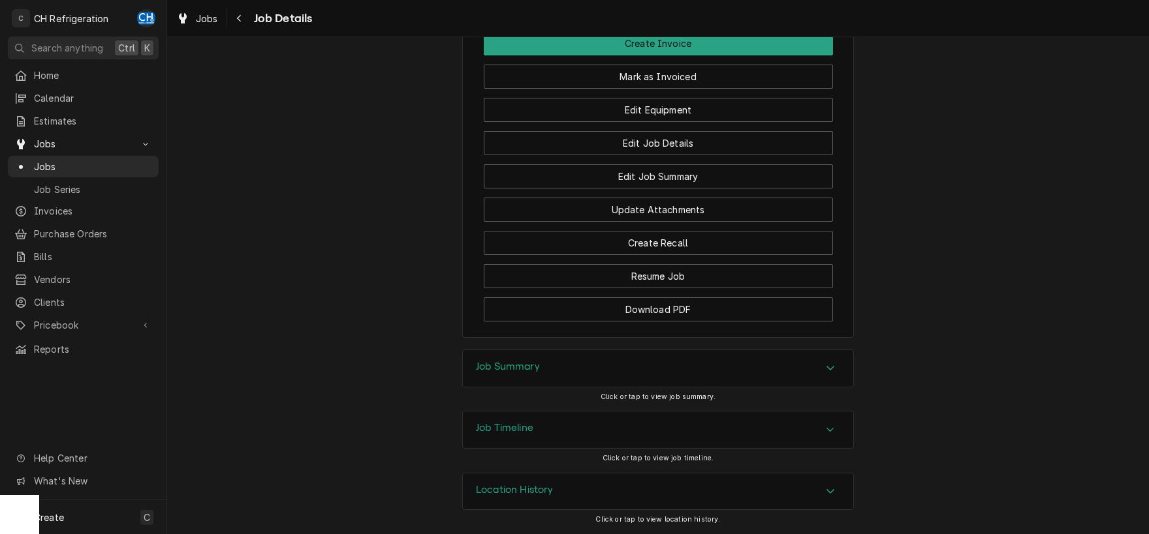
click at [831, 368] on icon "Accordion Header" at bounding box center [830, 368] width 9 height 10
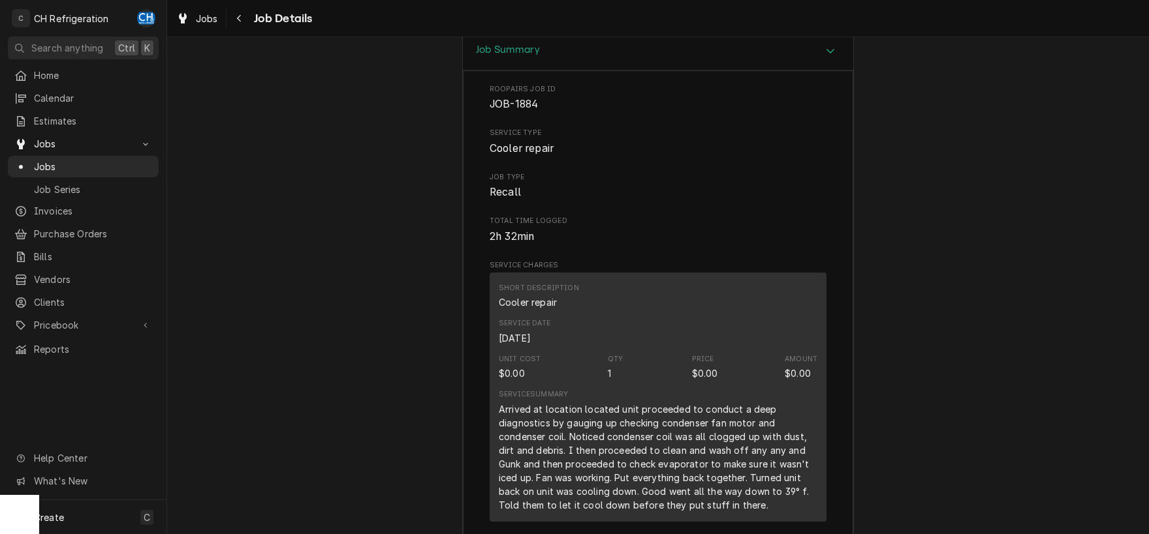
scroll to position [1524, 0]
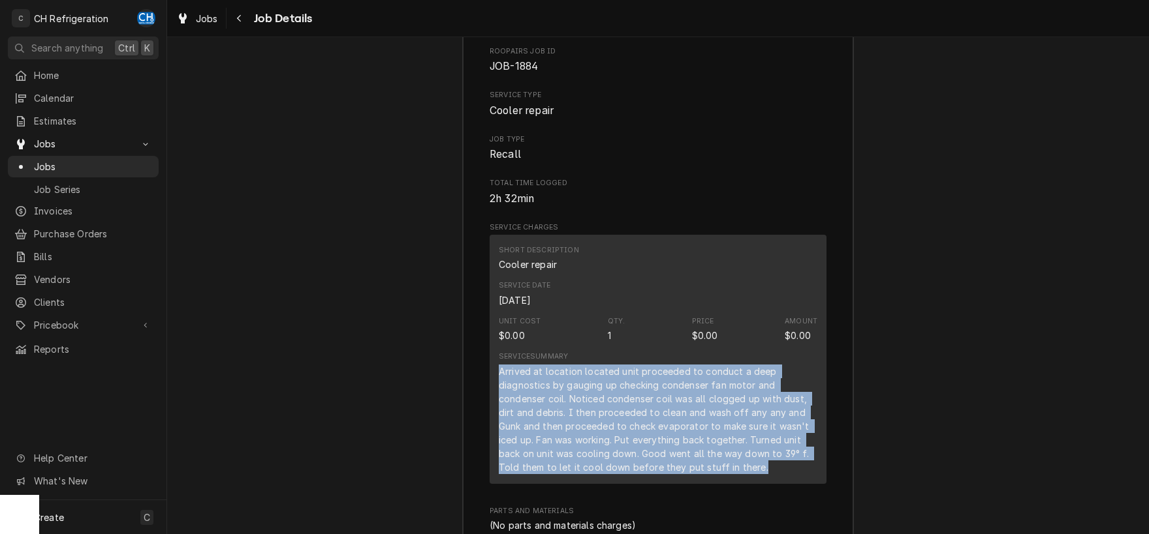
drag, startPoint x: 500, startPoint y: 382, endPoint x: 784, endPoint y: 478, distance: 299.7
click at [784, 474] on div "Arrived at location located unit proceeded to conduct a deep diagnostics by gau…" at bounding box center [658, 420] width 318 height 110
copy div "Arrived at location located unit proceeded to conduct a deep diagnostics by gau…"
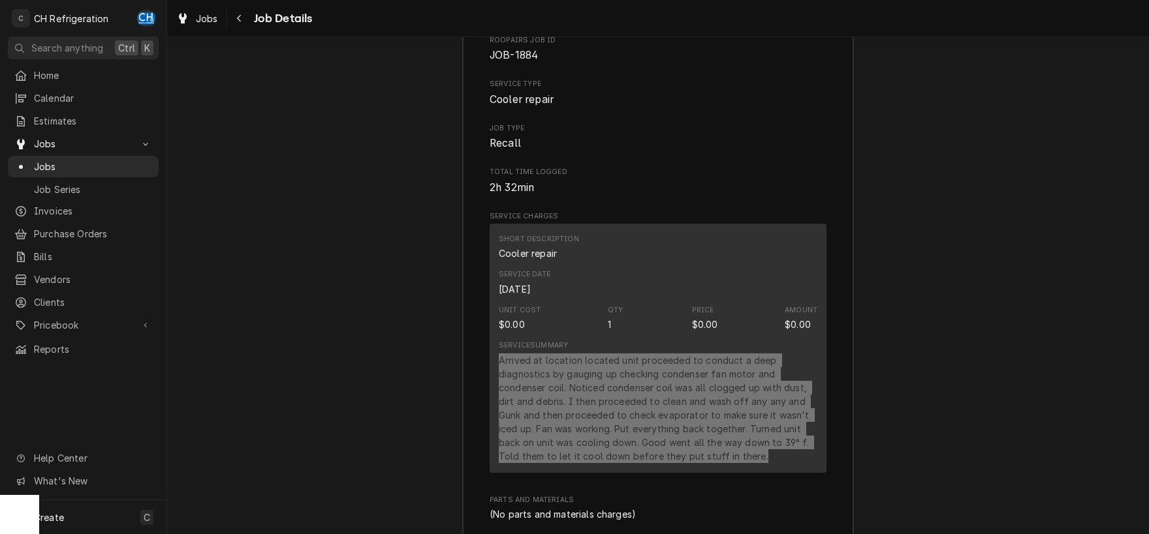
scroll to position [1645, 0]
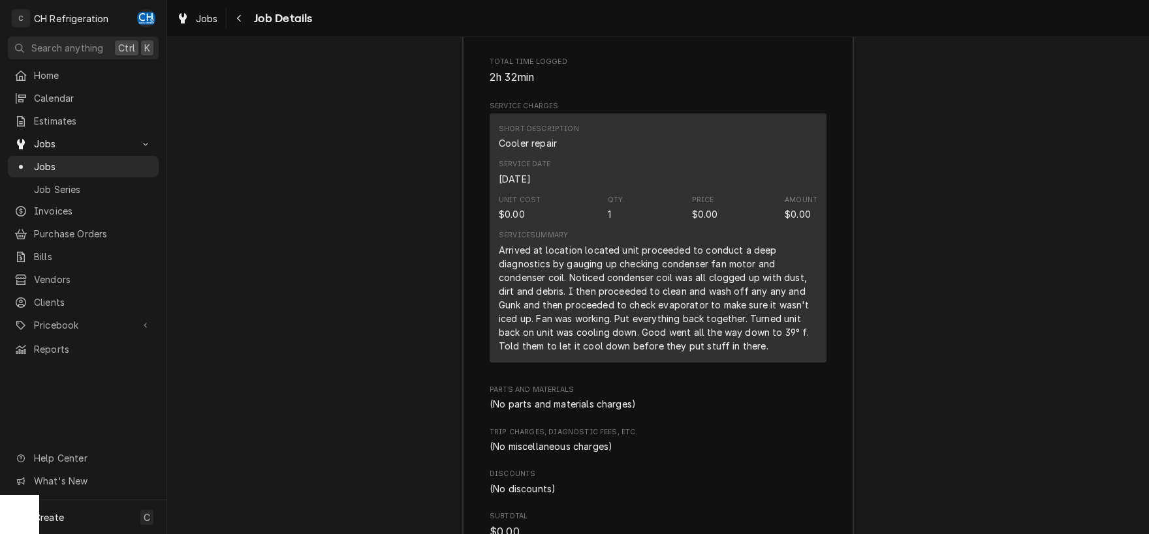
click at [928, 350] on div "Job Summary Roopairs Job ID JOB-1884 Service Type Cooler repair Job Type Recall…" at bounding box center [658, 272] width 982 height 798
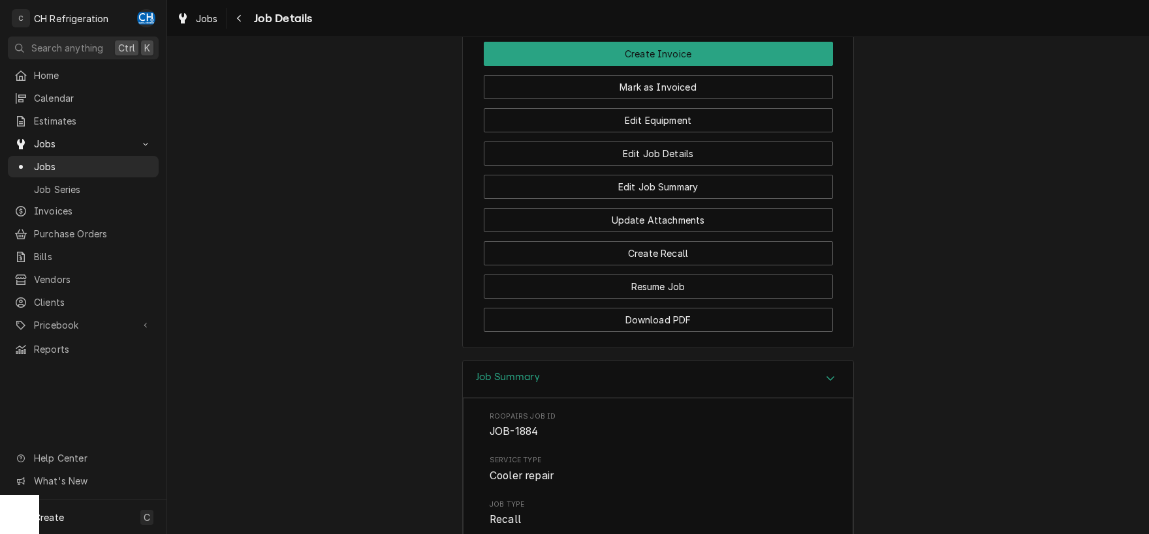
scroll to position [1100, 0]
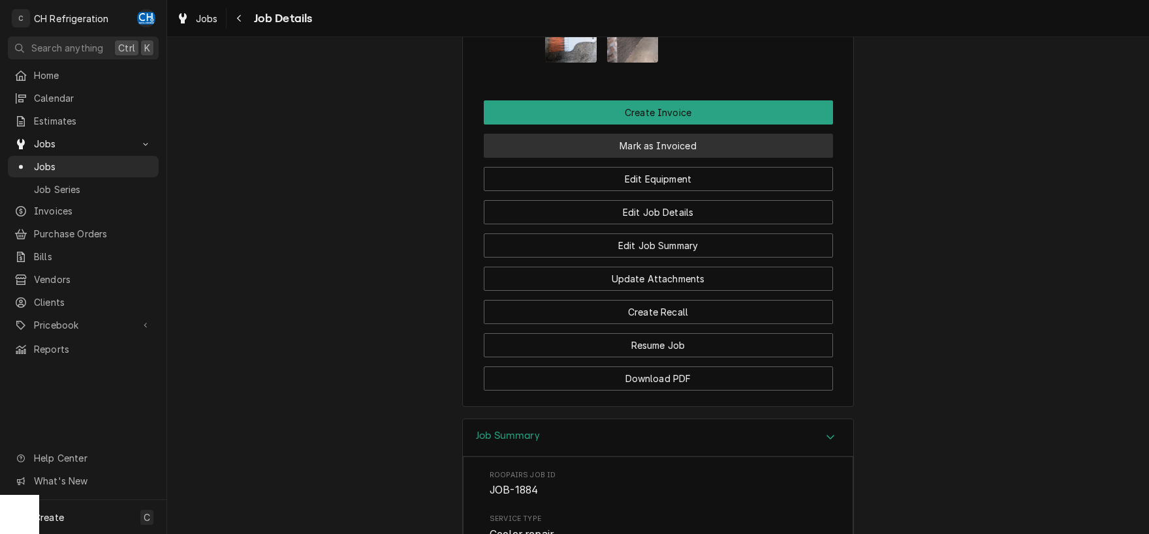
click at [685, 158] on button "Mark as Invoiced" at bounding box center [658, 146] width 349 height 24
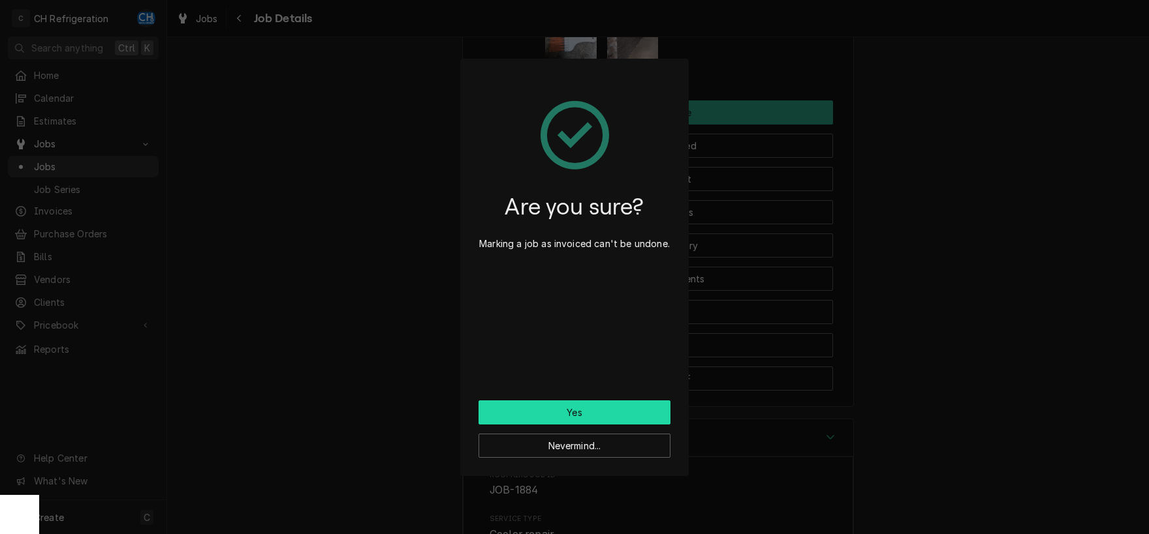
click at [578, 418] on button "Yes" at bounding box center [574, 413] width 192 height 24
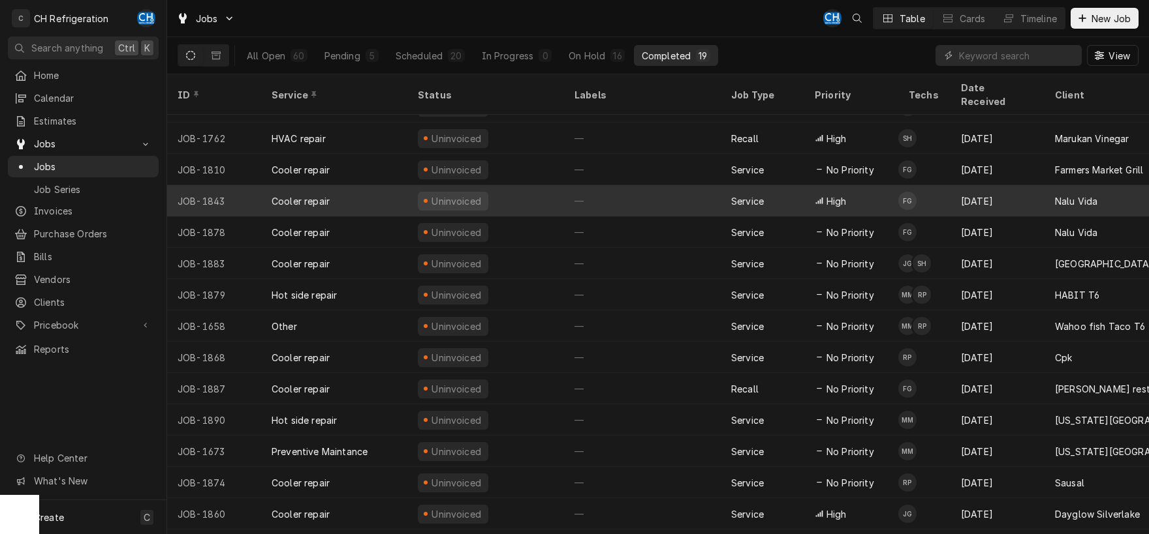
scroll to position [160, 0]
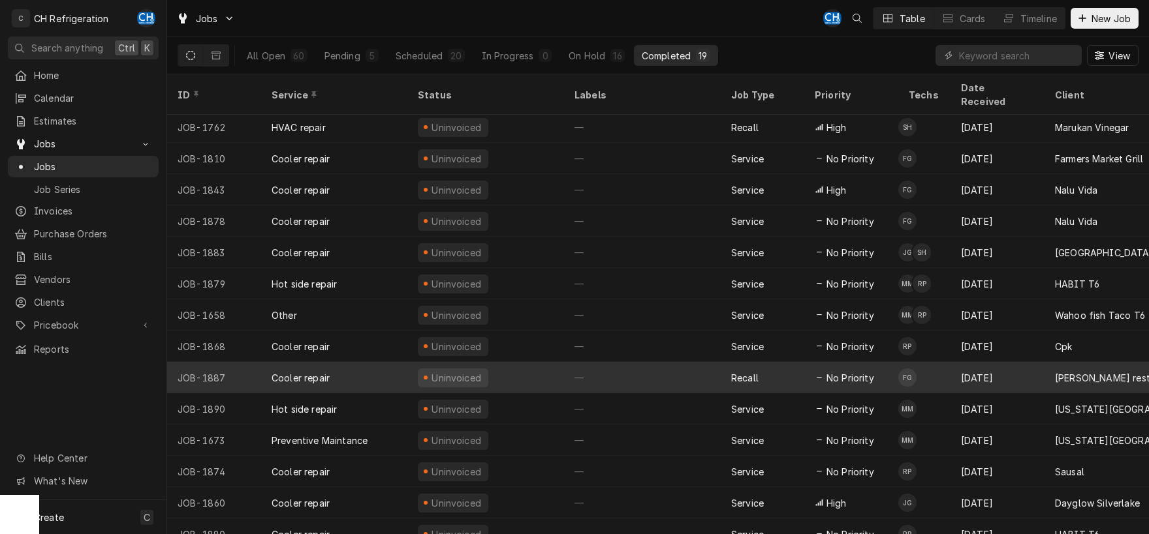
click at [654, 369] on div "—" at bounding box center [642, 377] width 157 height 31
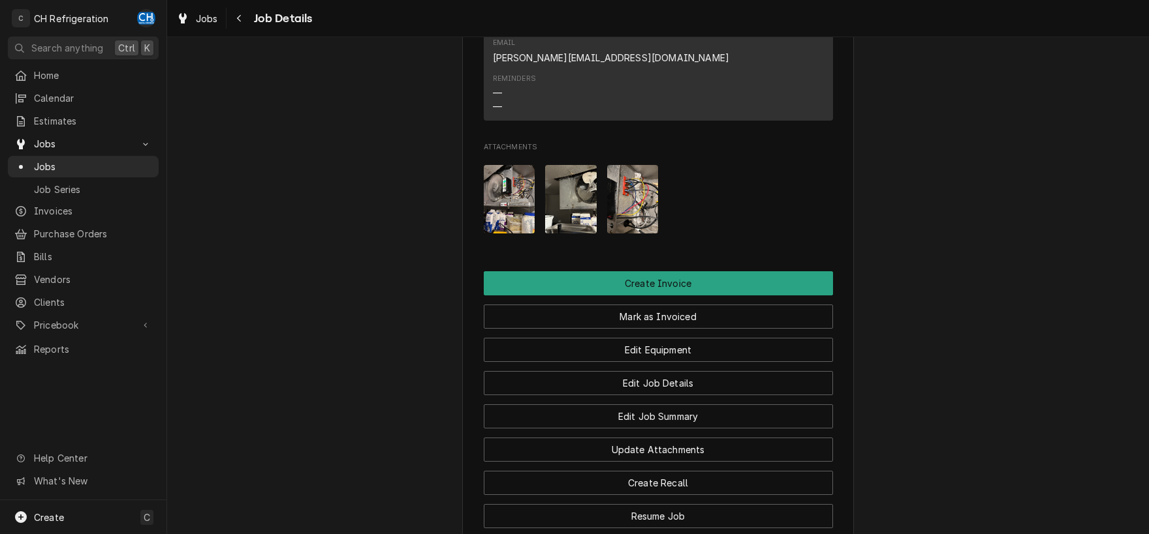
scroll to position [1206, 0]
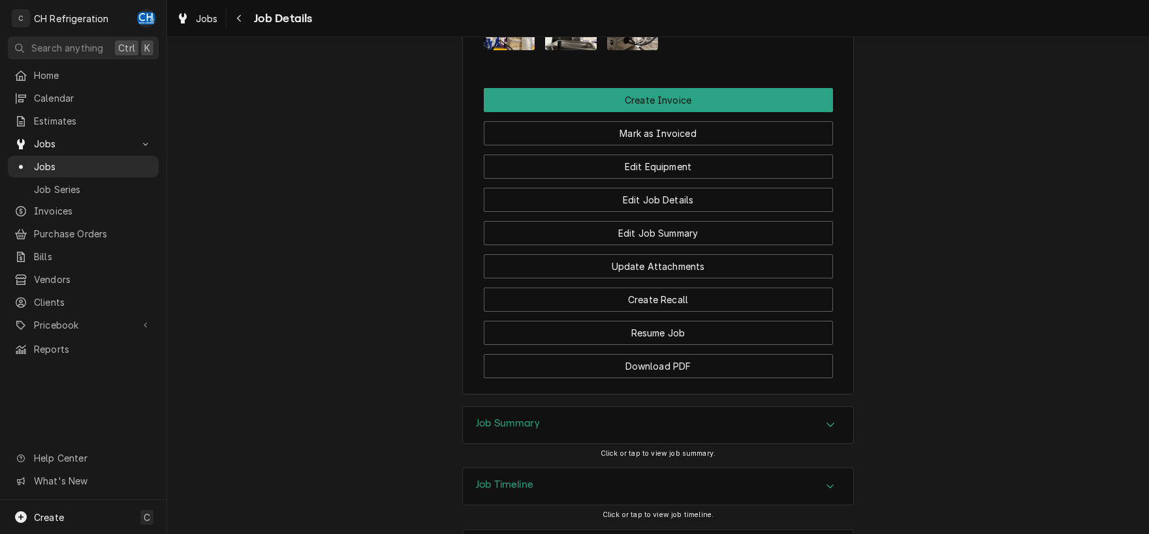
click at [837, 418] on div "Accordion Header" at bounding box center [830, 426] width 20 height 16
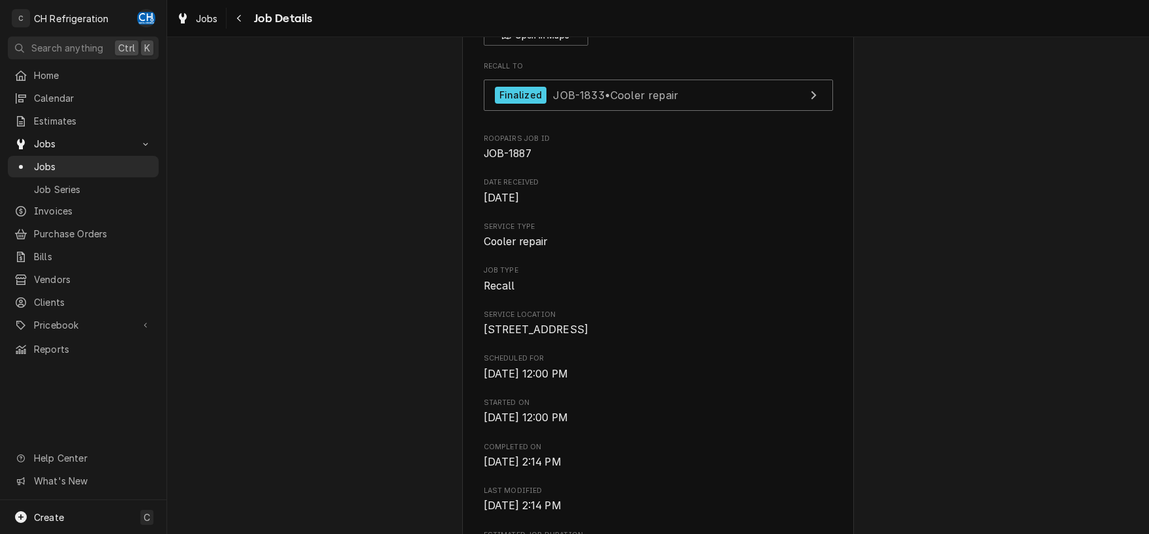
scroll to position [0, 0]
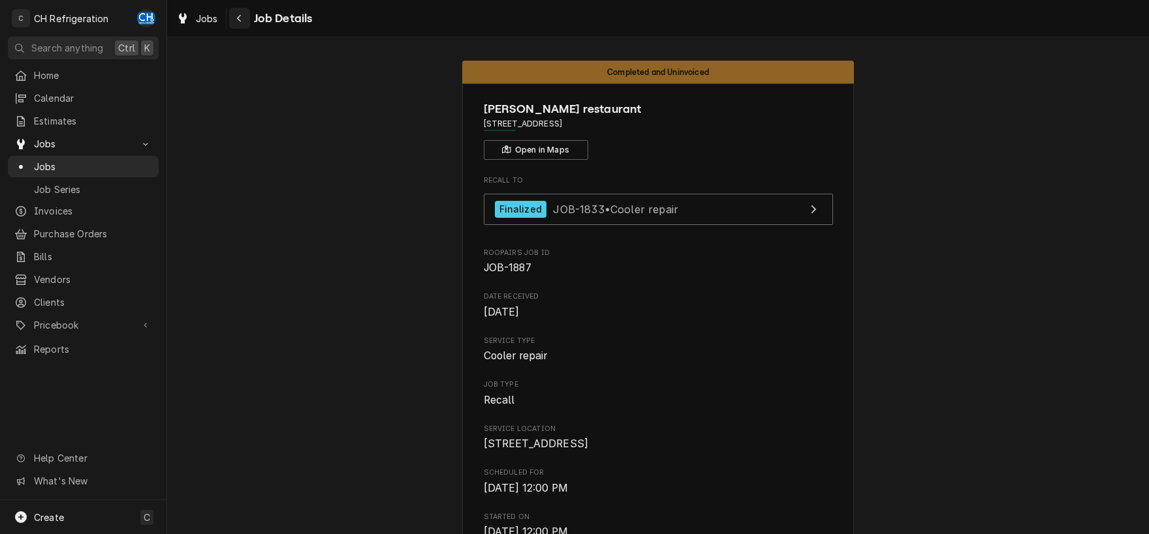
click at [241, 18] on icon "Navigate back" at bounding box center [239, 18] width 6 height 9
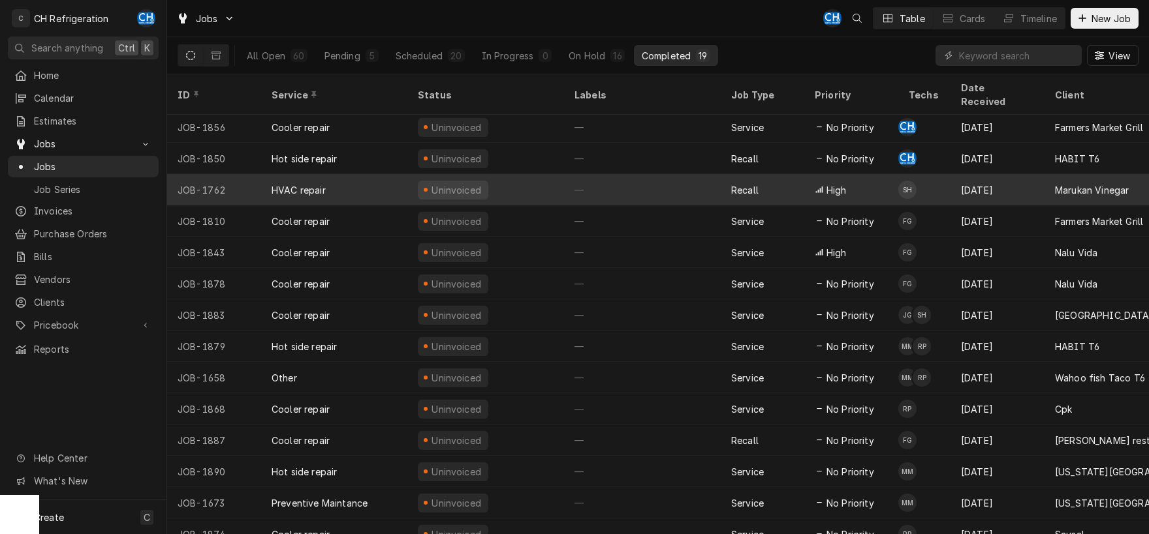
scroll to position [160, 0]
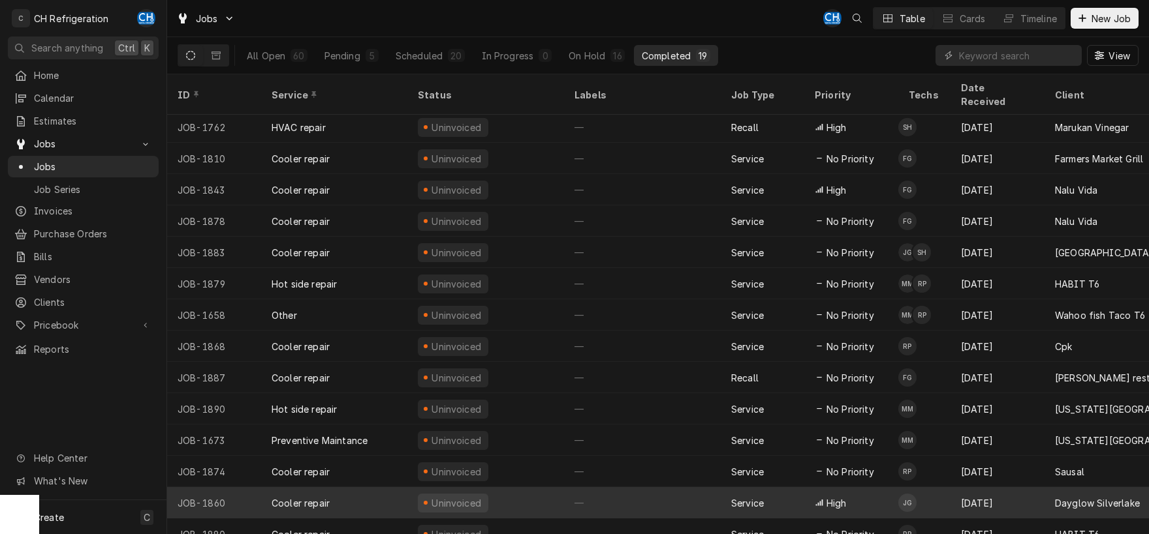
click at [663, 490] on div "—" at bounding box center [642, 503] width 157 height 31
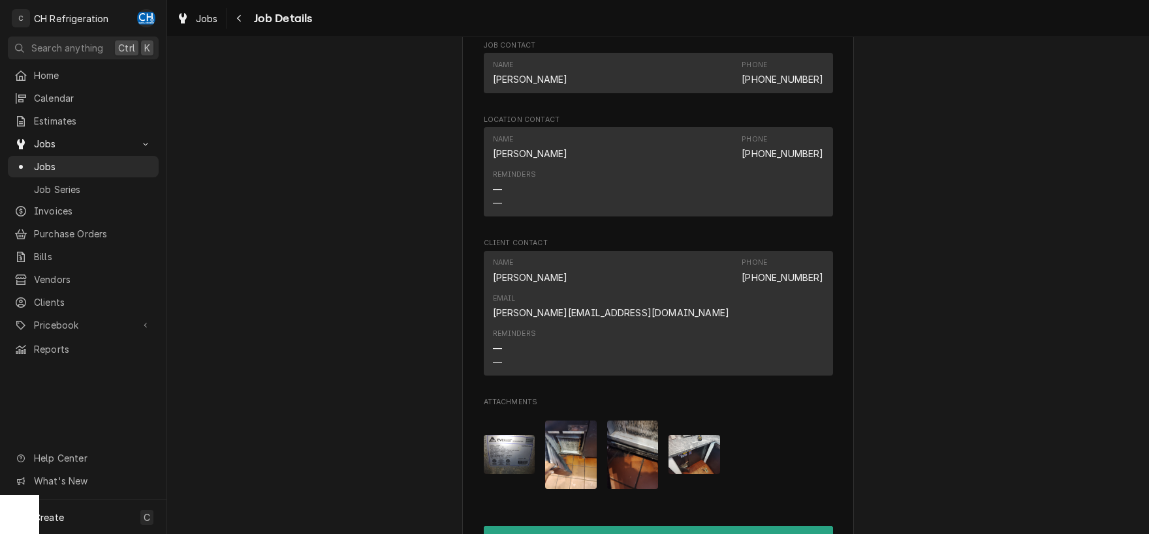
scroll to position [1319, 0]
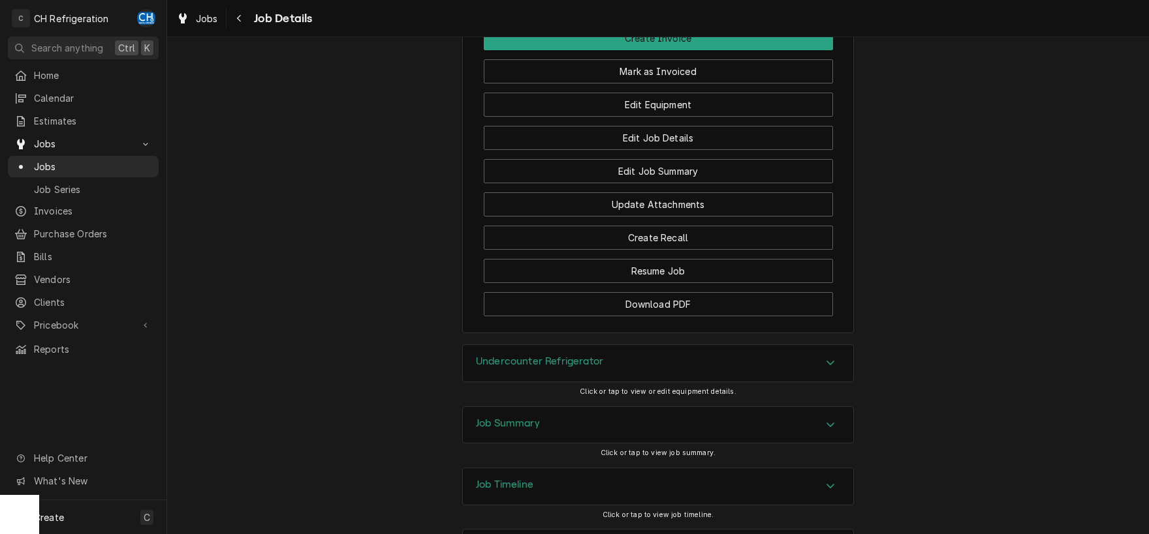
click at [824, 418] on div "Accordion Header" at bounding box center [830, 426] width 20 height 16
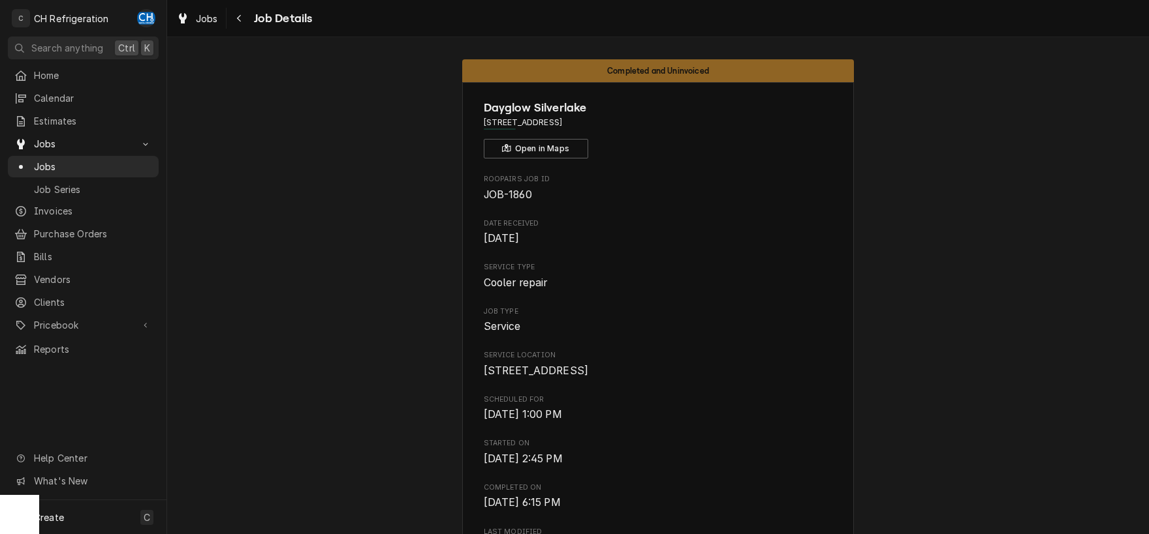
scroll to position [0, 0]
click at [242, 18] on div "Navigate back" at bounding box center [239, 18] width 13 height 13
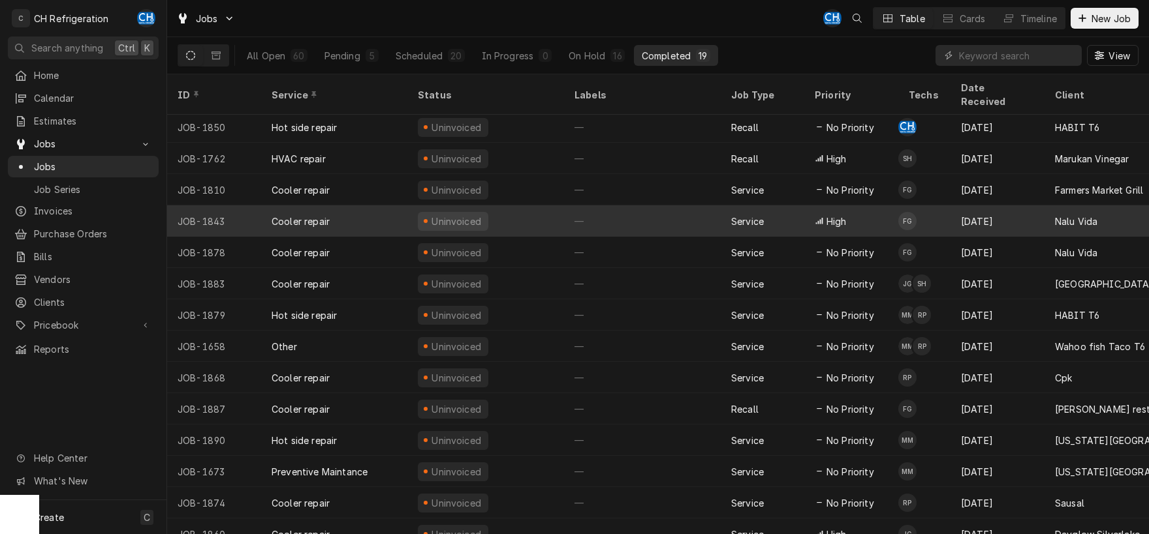
scroll to position [160, 0]
